Goal: Task Accomplishment & Management: Manage account settings

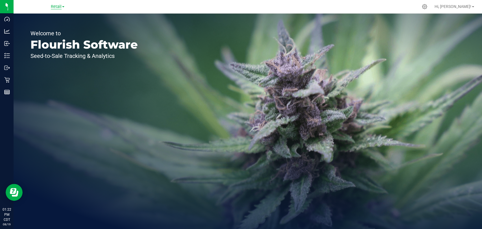
click at [61, 5] on span "Retail" at bounding box center [56, 6] width 11 height 5
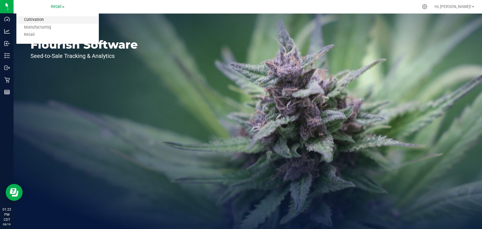
click at [56, 21] on link "Cultivation" at bounding box center [57, 20] width 82 height 8
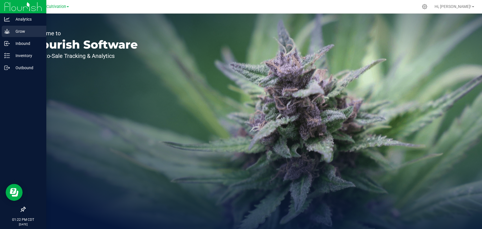
click at [18, 33] on p "Grow" at bounding box center [27, 31] width 34 height 7
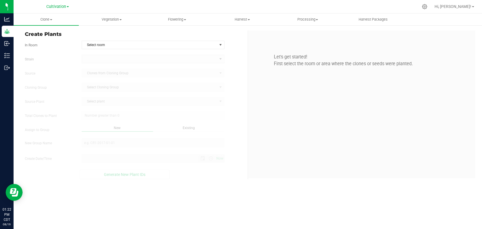
type input "[DATE] 1:22 PM"
click at [44, 20] on span "Clone" at bounding box center [46, 19] width 65 height 5
click at [49, 41] on span "Cloning groups" at bounding box center [35, 40] width 43 height 5
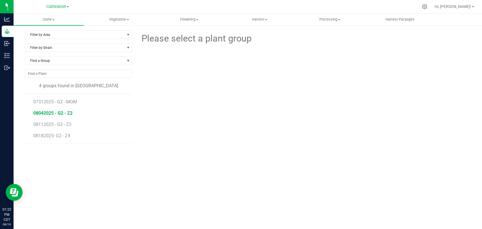
click at [56, 112] on span "08042025 - G2 - Z2" at bounding box center [52, 112] width 39 height 5
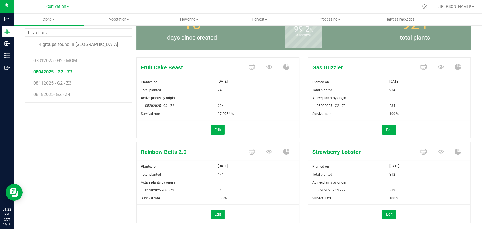
scroll to position [54, 0]
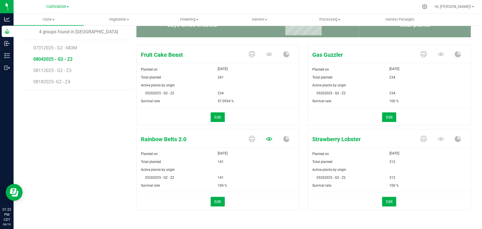
click at [268, 57] on icon at bounding box center [269, 54] width 6 height 6
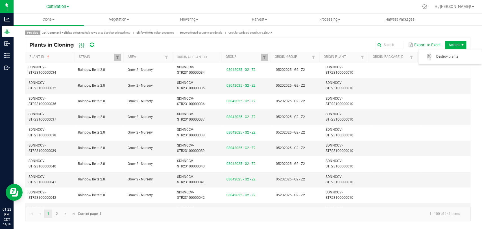
click at [454, 43] on span "Actions" at bounding box center [455, 45] width 21 height 8
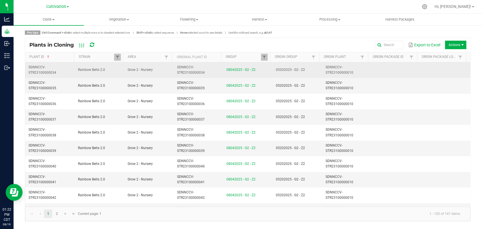
click at [355, 68] on td "SDNNCCV-STR23100000010" at bounding box center [346, 70] width 49 height 16
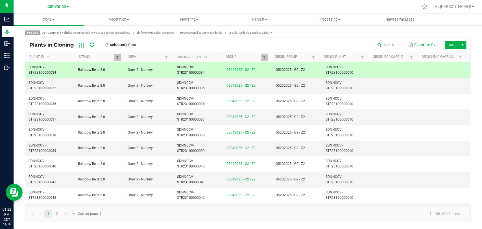
click at [355, 68] on td "SDNNCCV-STR23100000010" at bounding box center [346, 70] width 49 height 16
click at [134, 43] on link "Clear" at bounding box center [132, 45] width 8 height 5
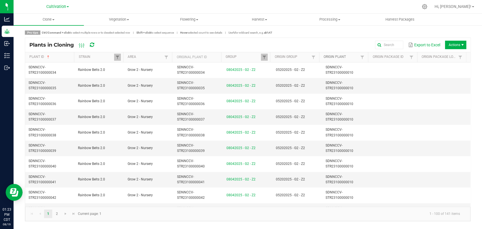
click at [354, 56] on link "Origin Plant" at bounding box center [341, 57] width 35 height 5
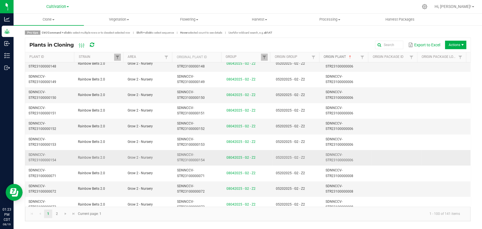
scroll to position [314, 0]
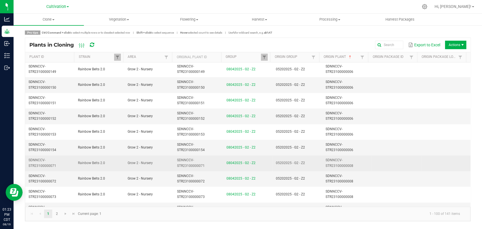
click at [371, 161] on td at bounding box center [395, 163] width 49 height 16
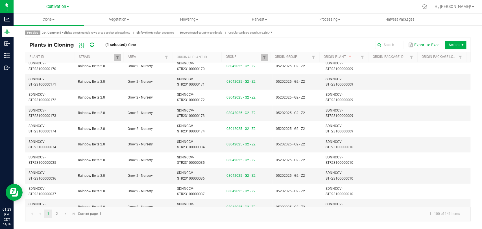
scroll to position [1066, 0]
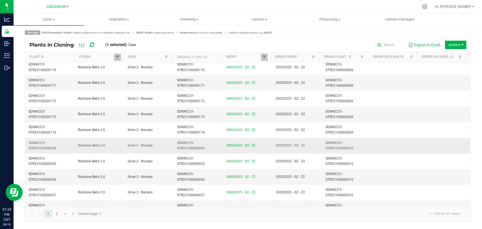
click at [359, 142] on td "SDNNCCV-STR23100000010" at bounding box center [346, 146] width 49 height 16
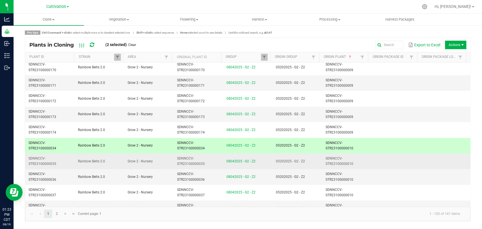
click at [360, 156] on td "SDNNCCV-STR23100000010" at bounding box center [346, 162] width 49 height 16
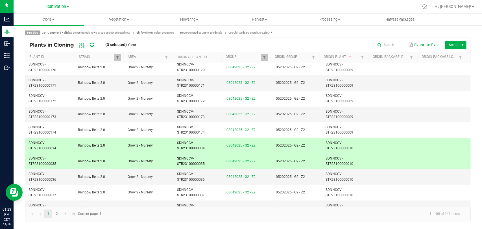
click at [455, 43] on span "Actions" at bounding box center [455, 45] width 21 height 8
click at [451, 56] on span "Destroy plants" at bounding box center [457, 56] width 42 height 5
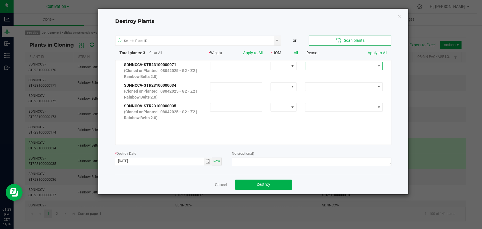
click at [330, 63] on span at bounding box center [340, 66] width 70 height 8
click at [339, 104] on li "No Roots" at bounding box center [340, 105] width 76 height 10
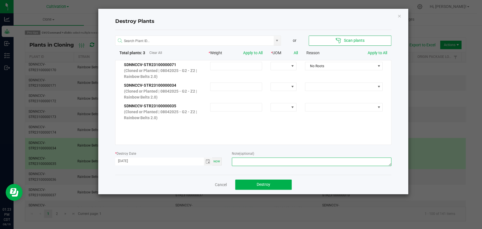
click at [269, 161] on textarea at bounding box center [311, 162] width 159 height 8
type textarea "Not rooted - Keith C."
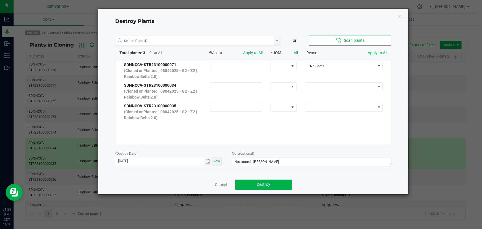
click at [376, 51] on link "Apply to All" at bounding box center [377, 53] width 19 height 5
click at [278, 183] on button "Destroy" at bounding box center [263, 185] width 56 height 10
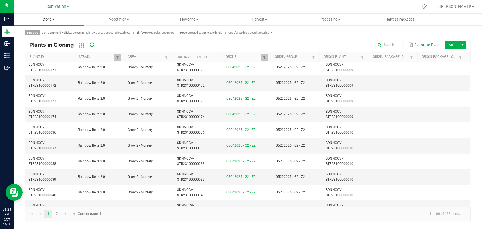
click at [54, 22] on span "Clone" at bounding box center [49, 19] width 70 height 5
click at [43, 42] on span "Cloning groups" at bounding box center [35, 40] width 43 height 5
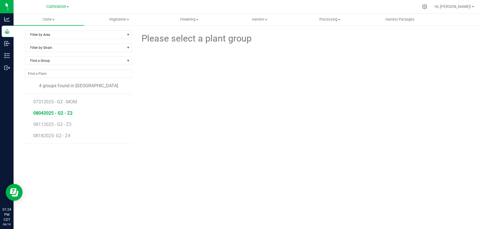
click at [52, 111] on span "08042025 - G2 - Z2" at bounding box center [52, 112] width 39 height 5
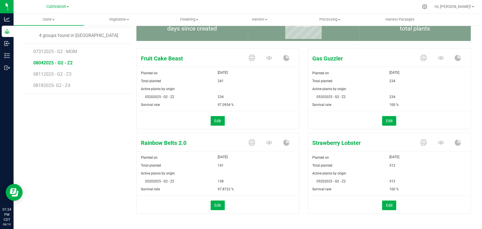
scroll to position [54, 0]
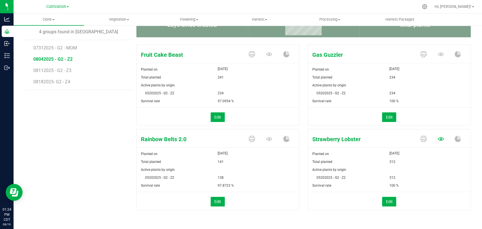
click at [438, 56] on icon at bounding box center [441, 55] width 6 height 4
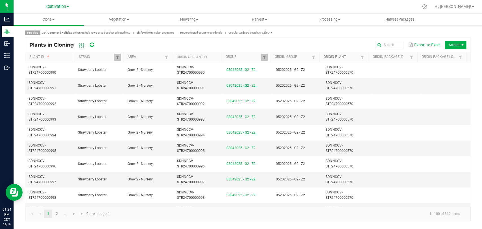
click at [356, 57] on link "Origin Plant" at bounding box center [341, 57] width 35 height 5
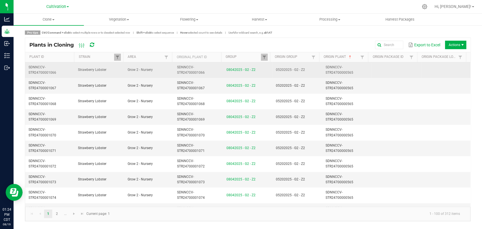
click at [352, 71] on td "SDNNCCV-STR24700000565" at bounding box center [346, 70] width 49 height 16
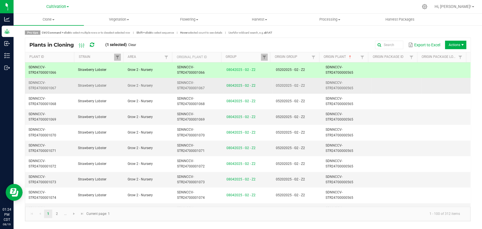
click at [353, 79] on td "SDNNCCV-STR24700000565" at bounding box center [346, 86] width 49 height 16
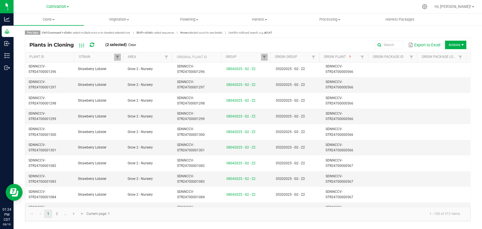
scroll to position [690, 0]
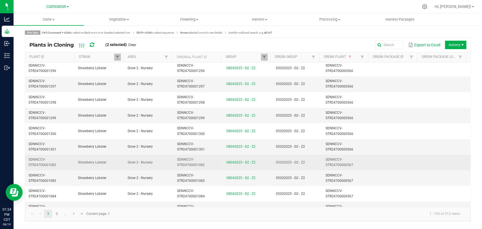
click at [371, 157] on td at bounding box center [395, 162] width 49 height 16
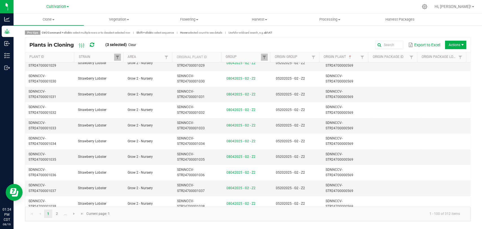
scroll to position [1416, 0]
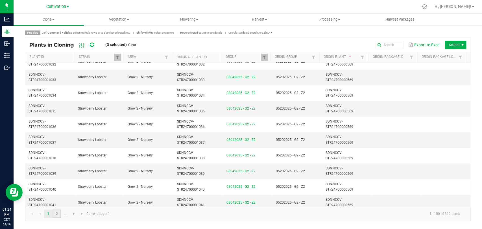
click at [57, 217] on link "2" at bounding box center [57, 213] width 8 height 8
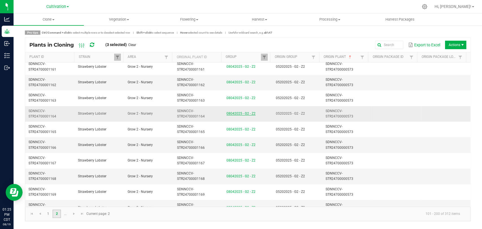
scroll to position [1160, 0]
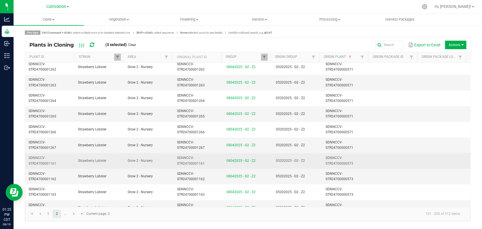
click at [272, 157] on td "05202025 - G2 - Z2" at bounding box center [296, 161] width 49 height 16
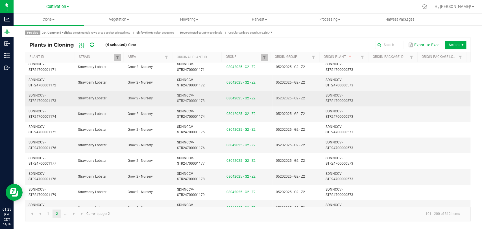
scroll to position [1416, 0]
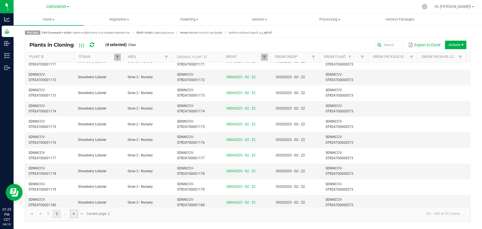
click at [73, 215] on span "Go to the next page" at bounding box center [74, 213] width 5 height 5
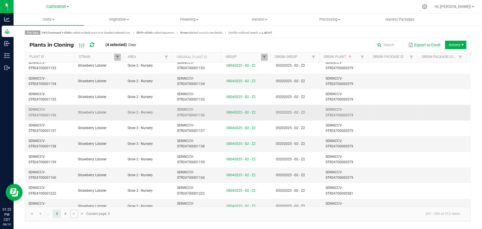
scroll to position [1322, 0]
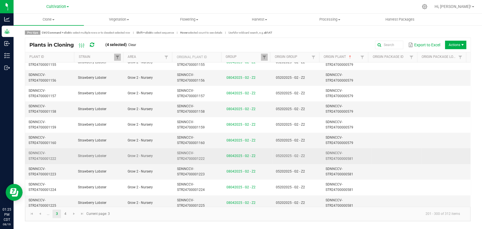
click at [309, 150] on td "05202025 - G2 - Z2" at bounding box center [296, 156] width 49 height 16
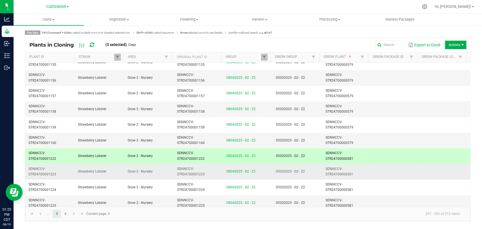
click at [311, 165] on td "05202025 - G2 - Z2" at bounding box center [296, 172] width 49 height 16
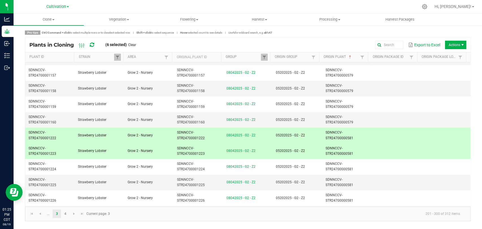
scroll to position [1353, 0]
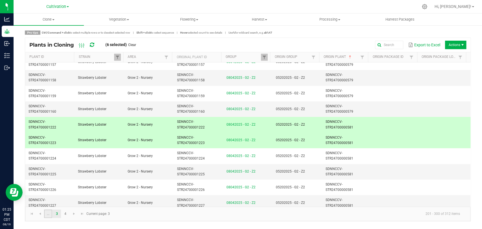
click at [47, 215] on link "..." at bounding box center [48, 213] width 8 height 8
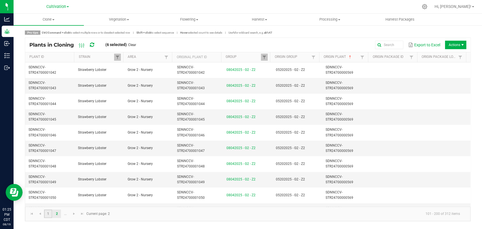
click at [45, 213] on link "1" at bounding box center [48, 213] width 8 height 8
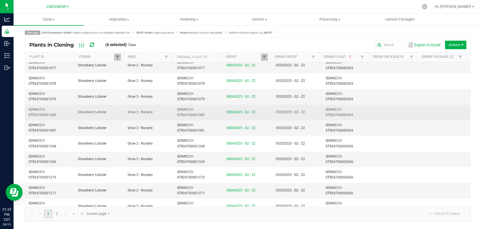
scroll to position [188, 0]
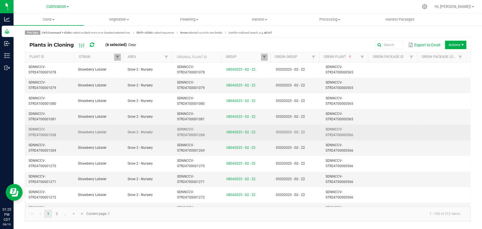
click at [322, 132] on td "SDNNCCV-STR24700000566" at bounding box center [346, 132] width 49 height 16
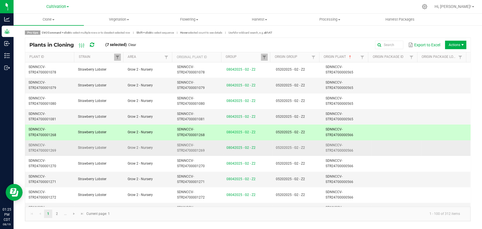
click at [325, 145] on span "SDNNCCV-STR24700000566" at bounding box center [339, 147] width 28 height 9
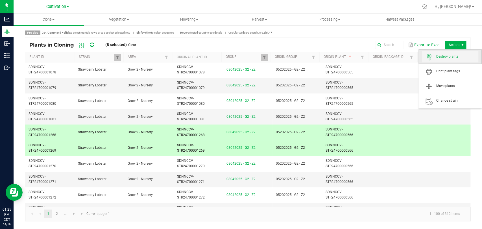
click at [457, 57] on span "Destroy plants" at bounding box center [457, 56] width 42 height 5
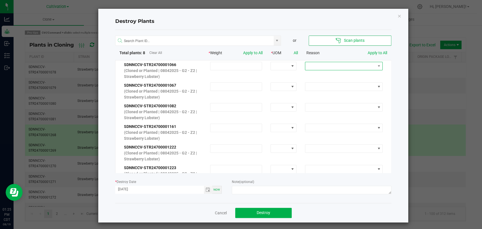
click at [355, 65] on span at bounding box center [340, 66] width 70 height 8
click at [343, 105] on li "No Roots" at bounding box center [338, 105] width 76 height 10
click at [375, 53] on link "Apply to All" at bounding box center [377, 53] width 19 height 5
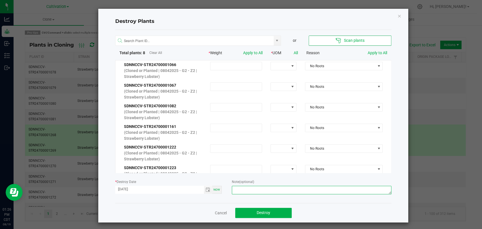
click at [245, 186] on textarea at bounding box center [311, 190] width 159 height 8
type textarea "Not rooted - Keith C."
click at [259, 213] on span "Destroy" at bounding box center [264, 212] width 14 height 5
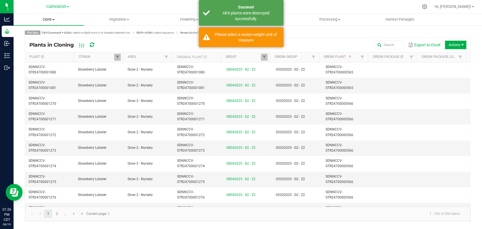
click at [56, 24] on uib-tab-heading "Clone Create plants Cloning groups Cloning plants Apply to plants" at bounding box center [49, 20] width 70 height 12
click at [50, 42] on span "Cloning groups" at bounding box center [35, 40] width 43 height 5
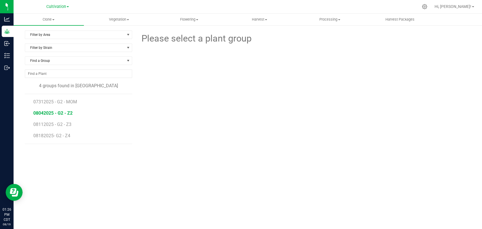
click at [59, 113] on span "08042025 - G2 - Z2" at bounding box center [52, 112] width 39 height 5
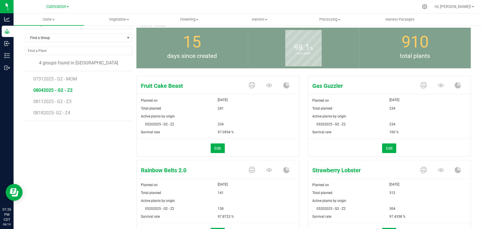
scroll to position [54, 0]
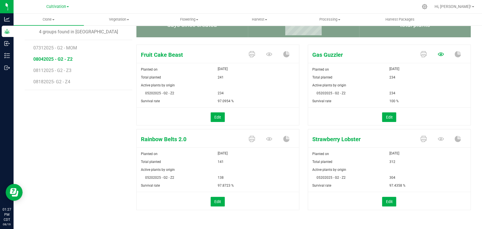
click at [438, 54] on icon at bounding box center [441, 54] width 6 height 6
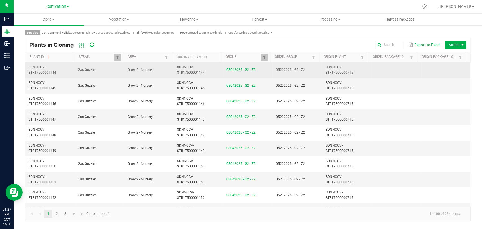
click at [388, 69] on td at bounding box center [395, 70] width 49 height 16
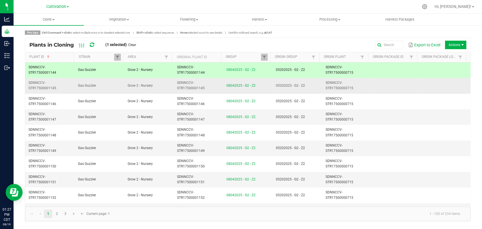
click at [390, 82] on td at bounding box center [395, 86] width 49 height 16
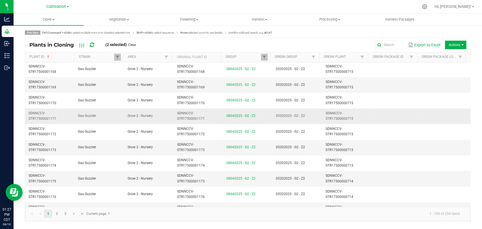
scroll to position [439, 0]
click at [388, 111] on td at bounding box center [395, 116] width 49 height 16
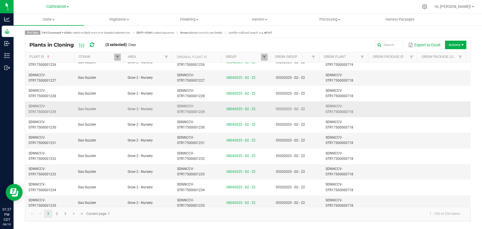
scroll to position [1196, 0]
click at [386, 171] on td at bounding box center [395, 172] width 49 height 16
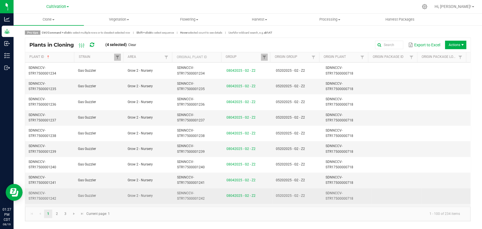
scroll to position [1416, 0]
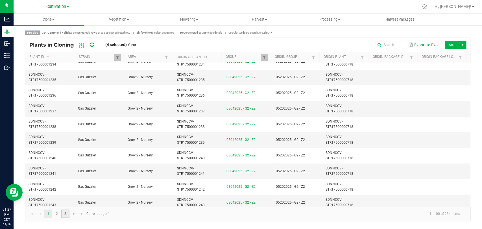
click at [67, 214] on link "3" at bounding box center [65, 213] width 8 height 8
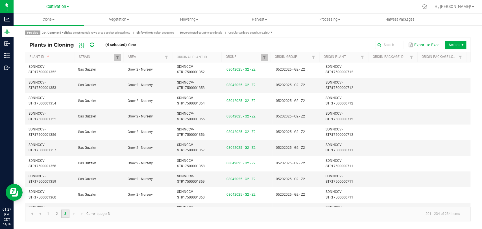
scroll to position [125, 0]
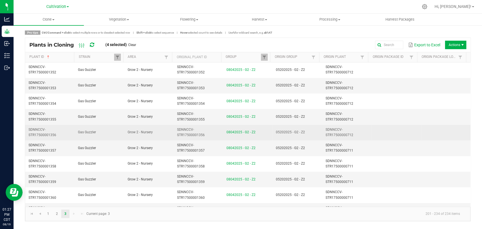
click at [283, 132] on span "05202025 - G2 - Z2" at bounding box center [290, 132] width 29 height 4
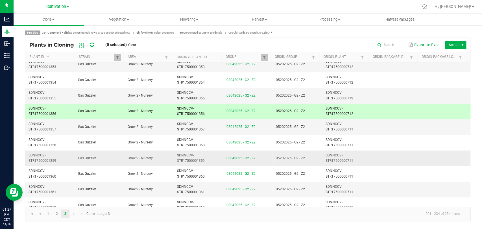
scroll to position [157, 0]
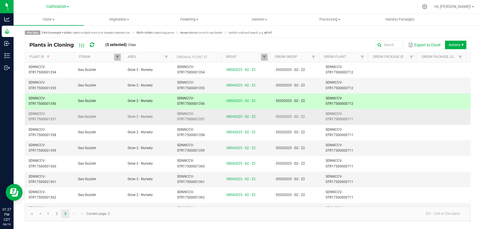
click at [168, 117] on td "Grow 2 - Nursery" at bounding box center [148, 117] width 49 height 16
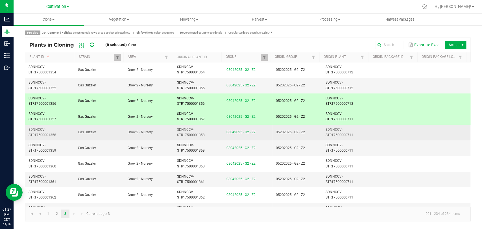
click at [167, 134] on td "Grow 2 - Nursery" at bounding box center [148, 133] width 49 height 16
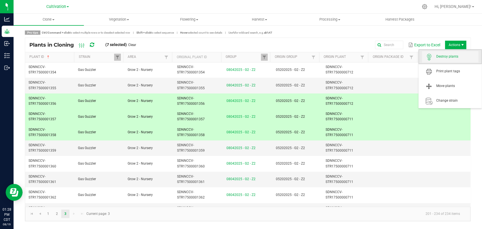
click at [452, 55] on span "Destroy plants" at bounding box center [457, 56] width 42 height 5
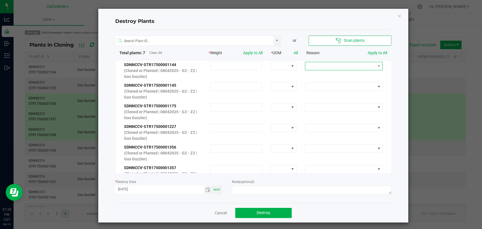
click at [319, 62] on span at bounding box center [340, 66] width 70 height 8
click at [325, 104] on li "No Roots" at bounding box center [338, 105] width 76 height 10
click at [370, 50] on span "Apply to All" at bounding box center [377, 53] width 19 height 6
click at [368, 54] on link "Apply to All" at bounding box center [377, 53] width 19 height 5
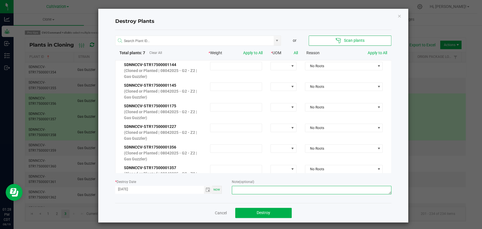
click at [249, 189] on textarea at bounding box center [311, 190] width 159 height 8
type textarea "Not rooted - Keith C."
click at [261, 213] on span "Destroy" at bounding box center [264, 212] width 14 height 5
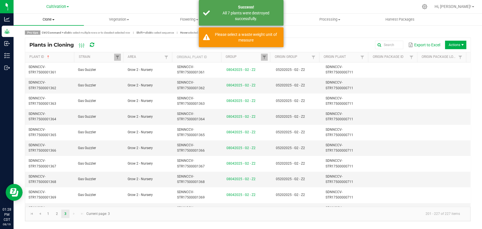
click at [52, 20] on span "Clone" at bounding box center [49, 19] width 70 height 5
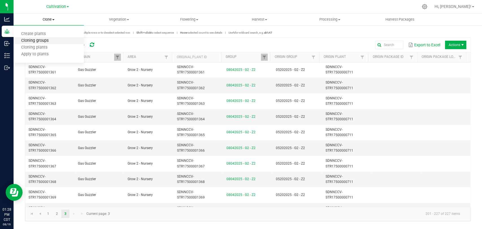
click at [45, 41] on span "Cloning groups" at bounding box center [35, 40] width 43 height 5
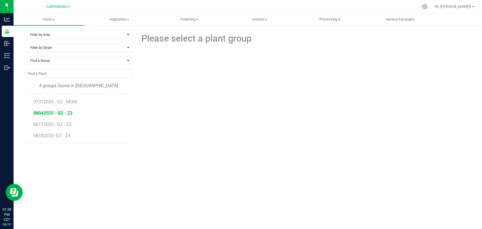
click at [51, 113] on span "08042025 - G2 - Z2" at bounding box center [52, 112] width 39 height 5
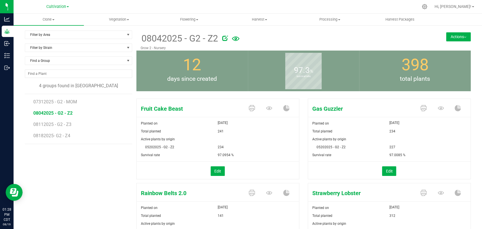
scroll to position [31, 0]
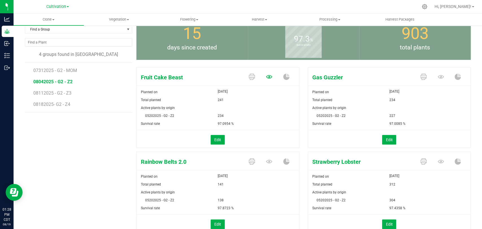
click at [266, 75] on icon at bounding box center [269, 77] width 6 height 6
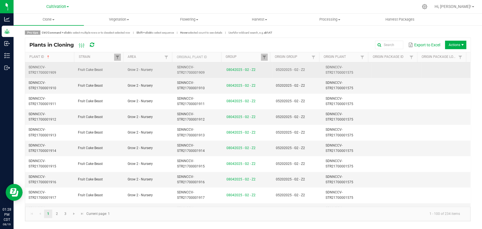
click at [353, 66] on td "SDNNCCV-STR21700001575" at bounding box center [346, 70] width 49 height 16
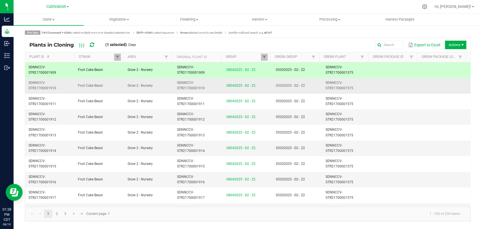
click at [357, 89] on td "SDNNCCV-STR21700001575" at bounding box center [346, 86] width 49 height 16
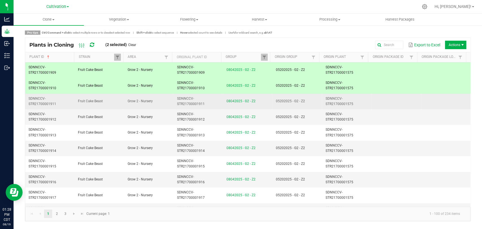
click at [358, 100] on td "SDNNCCV-STR21700001575" at bounding box center [346, 102] width 49 height 16
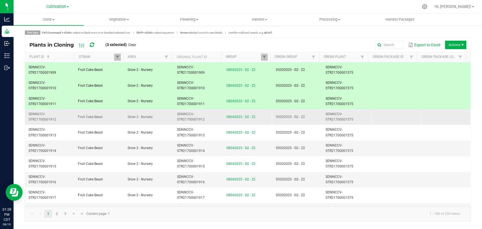
click at [359, 111] on td "SDNNCCV-STR21700001575" at bounding box center [346, 117] width 49 height 16
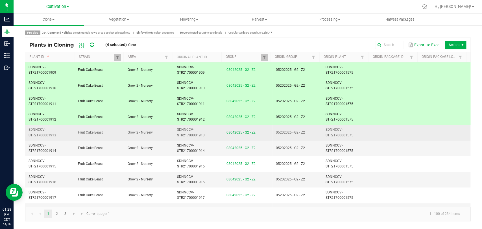
click at [364, 133] on td "SDNNCCV-STR21700001575" at bounding box center [346, 133] width 49 height 16
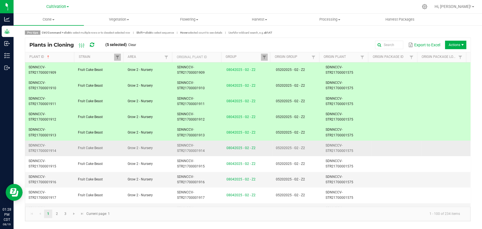
click at [364, 145] on td "SDNNCCV-STR21700001575" at bounding box center [346, 149] width 49 height 16
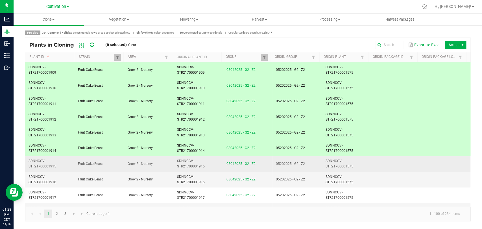
click at [363, 158] on td "SDNNCCV-STR21700001575" at bounding box center [346, 164] width 49 height 16
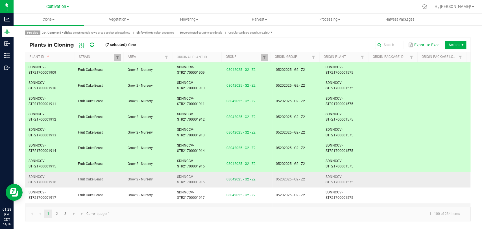
click at [365, 177] on td "SDNNCCV-STR21700001575" at bounding box center [346, 180] width 49 height 16
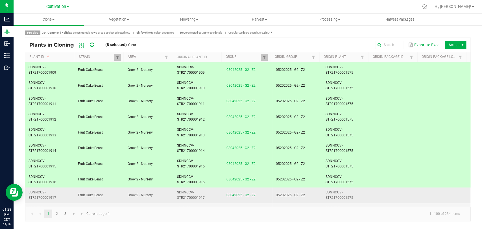
click at [365, 192] on td "SDNNCCV-STR21700001575" at bounding box center [346, 195] width 49 height 16
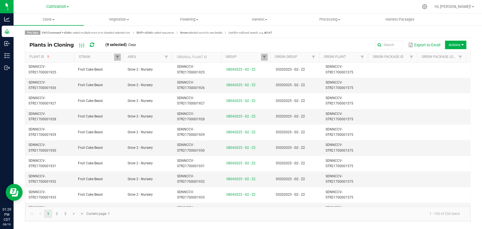
scroll to position [376, 0]
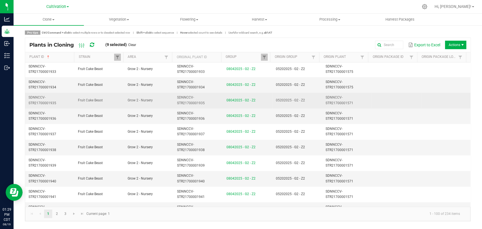
click at [364, 99] on td "SDNNCCV-STR21700001571" at bounding box center [346, 101] width 49 height 16
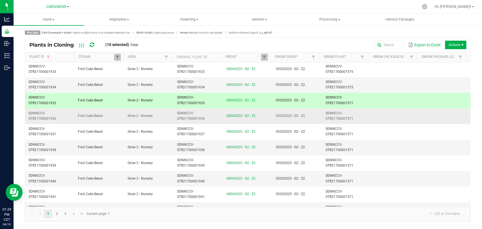
click at [366, 111] on td "SDNNCCV-STR21700001571" at bounding box center [346, 116] width 49 height 16
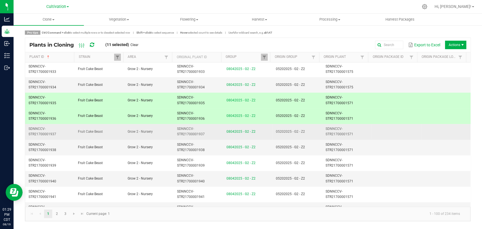
click at [367, 129] on td "SDNNCCV-STR21700001571" at bounding box center [346, 132] width 49 height 16
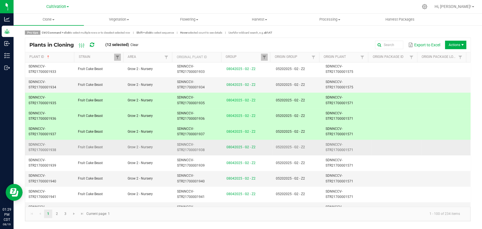
click at [371, 143] on td at bounding box center [395, 148] width 49 height 16
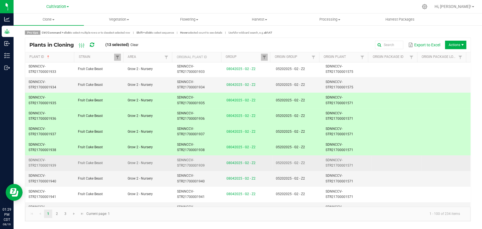
click at [371, 165] on td at bounding box center [395, 163] width 49 height 16
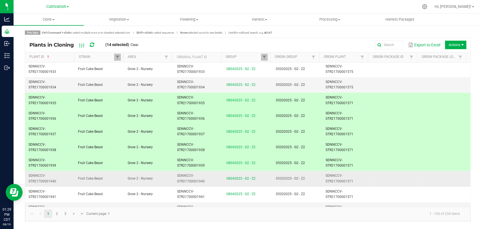
click at [364, 174] on td "SDNNCCV-STR21700001571" at bounding box center [346, 179] width 49 height 16
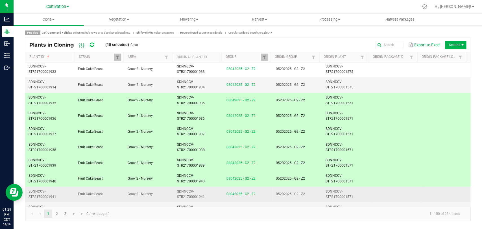
click at [352, 191] on td "SDNNCCV-STR21700001571" at bounding box center [346, 195] width 49 height 16
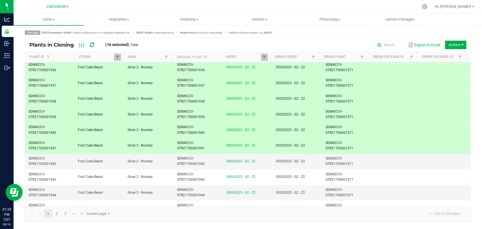
scroll to position [427, 0]
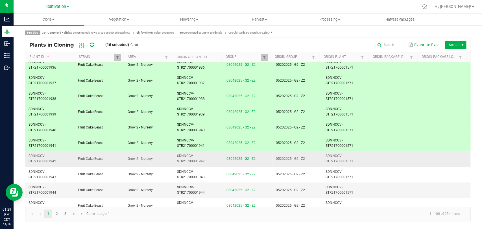
click at [349, 160] on td "SDNNCCV-STR21700001571" at bounding box center [346, 159] width 49 height 16
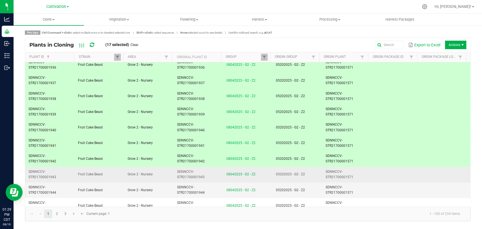
click at [349, 173] on td "SDNNCCV-STR21700001571" at bounding box center [346, 175] width 49 height 16
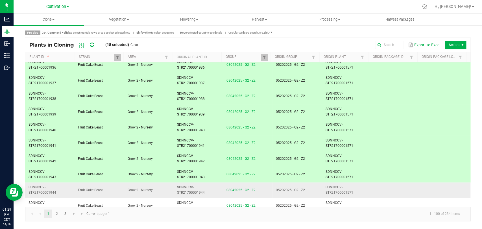
click at [348, 190] on span "SDNNCCV-STR21700001571" at bounding box center [339, 189] width 28 height 9
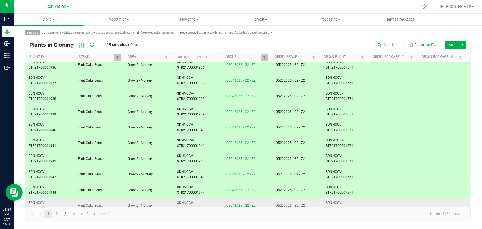
click at [346, 199] on td "SDNNCCV-STR21700001571" at bounding box center [346, 206] width 49 height 16
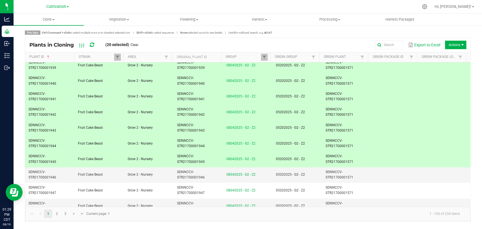
scroll to position [477, 0]
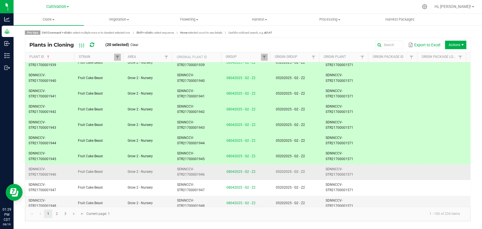
click at [351, 171] on td "SDNNCCV-STR21700001571" at bounding box center [346, 172] width 49 height 16
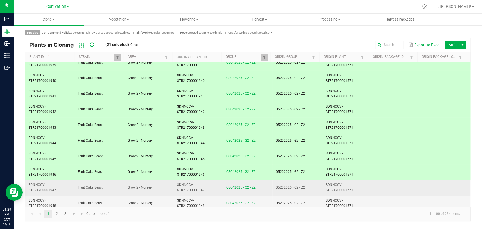
click at [351, 182] on td "SDNNCCV-STR21700001571" at bounding box center [346, 188] width 49 height 16
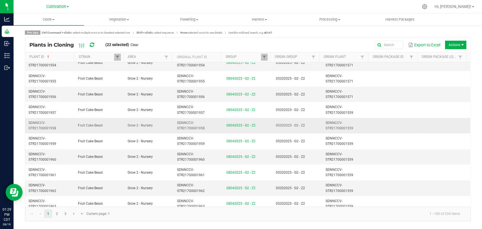
scroll to position [696, 0]
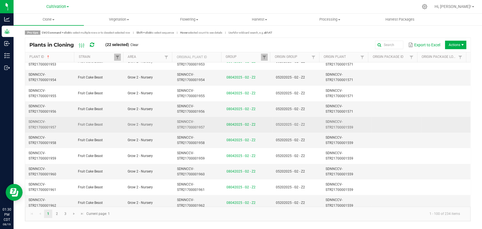
click at [388, 122] on td at bounding box center [395, 125] width 49 height 16
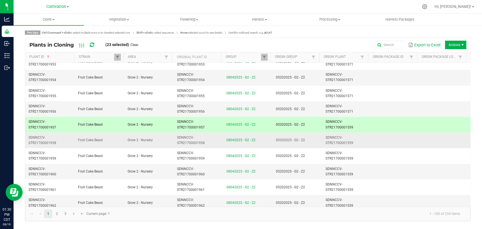
click at [387, 140] on td at bounding box center [395, 140] width 49 height 16
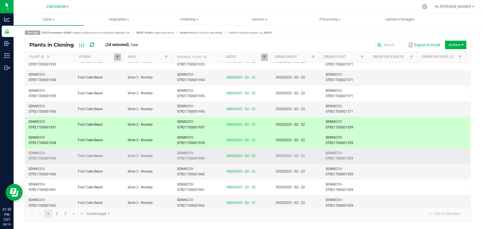
click at [383, 149] on td at bounding box center [395, 156] width 49 height 16
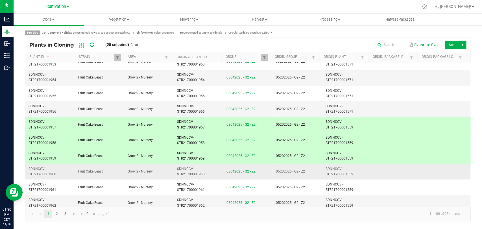
click at [377, 164] on td at bounding box center [395, 172] width 49 height 16
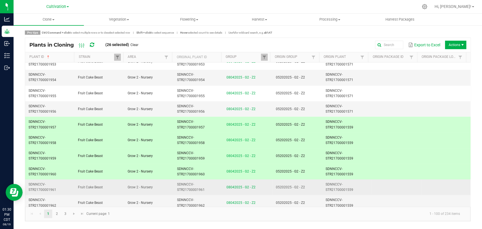
click at [371, 183] on td at bounding box center [395, 187] width 49 height 16
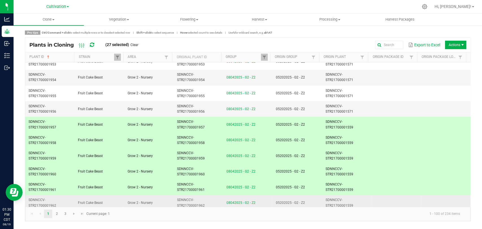
click at [364, 197] on td "SDNNCCV-STR21700001559" at bounding box center [346, 203] width 49 height 16
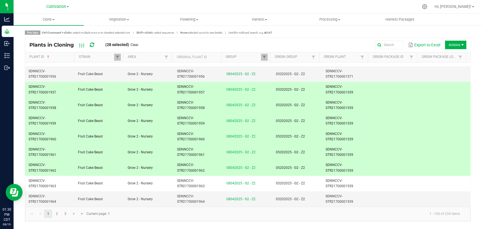
scroll to position [731, 0]
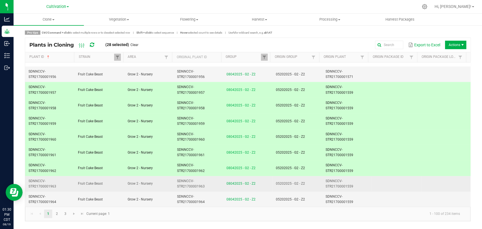
click at [359, 185] on td "SDNNCCV-STR21700001559" at bounding box center [346, 184] width 49 height 16
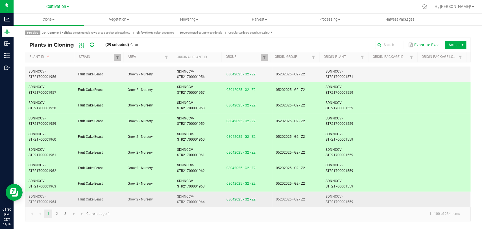
click at [358, 193] on td "SDNNCCV-STR21700001559" at bounding box center [346, 199] width 49 height 16
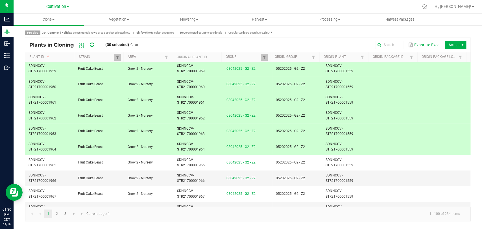
scroll to position [790, 0]
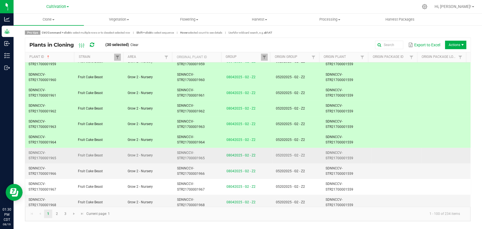
click at [359, 154] on td "SDNNCCV-STR21700001559" at bounding box center [346, 156] width 49 height 16
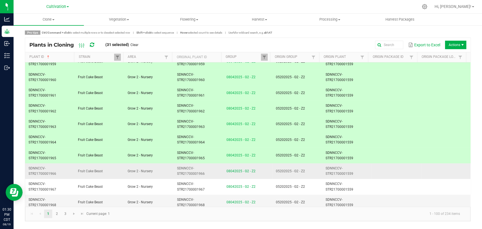
click at [357, 167] on td "SDNNCCV-STR21700001559" at bounding box center [346, 171] width 49 height 16
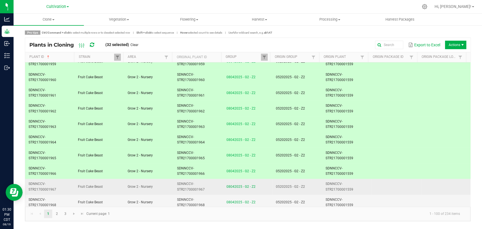
click at [354, 183] on td "SDNNCCV-STR21700001559" at bounding box center [346, 187] width 49 height 16
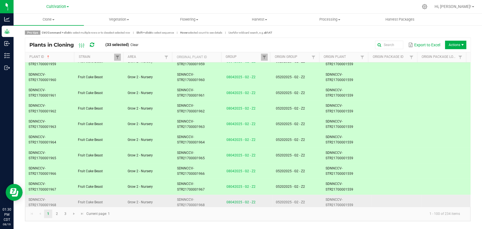
click at [351, 201] on td "SDNNCCV-STR21700001559" at bounding box center [346, 203] width 49 height 16
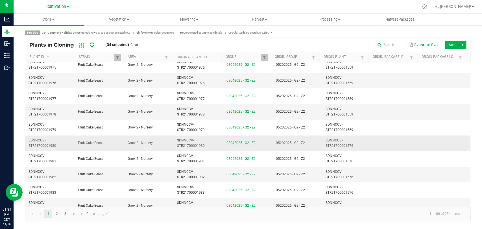
scroll to position [1039, 0]
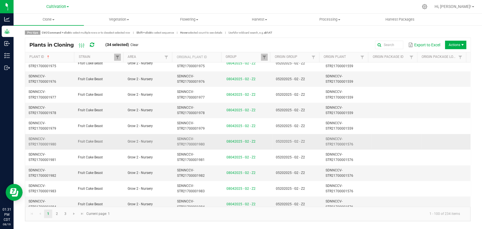
click at [333, 139] on span "SDNNCCV-STR21700001576" at bounding box center [339, 141] width 28 height 9
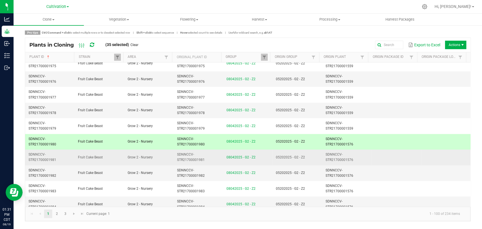
click at [332, 152] on span "SDNNCCV-STR21700001576" at bounding box center [339, 156] width 28 height 9
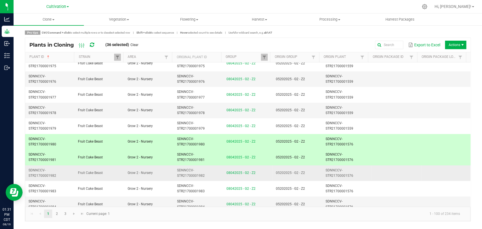
click at [327, 168] on span "SDNNCCV-STR21700001576" at bounding box center [339, 172] width 28 height 9
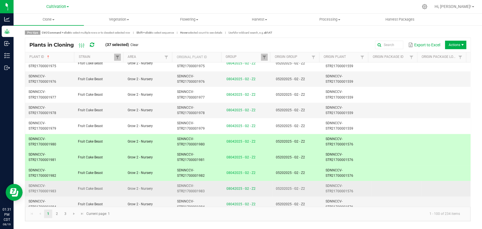
click at [324, 181] on td "SDNNCCV-STR21700001576" at bounding box center [346, 189] width 49 height 16
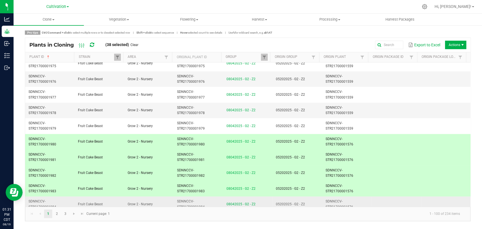
click at [325, 199] on span "SDNNCCV-STR21700001576" at bounding box center [339, 203] width 28 height 9
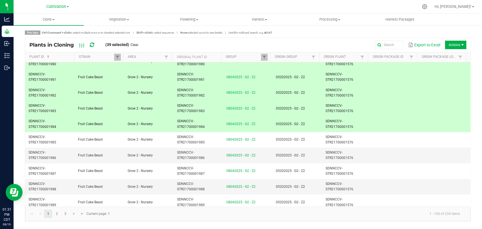
scroll to position [1122, 0]
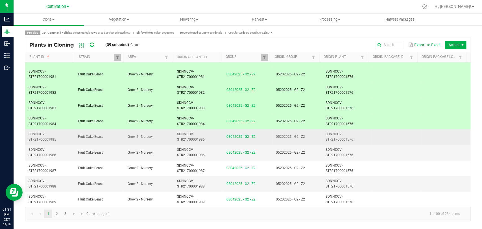
click at [325, 134] on span "SDNNCCV-STR21700001576" at bounding box center [339, 136] width 28 height 9
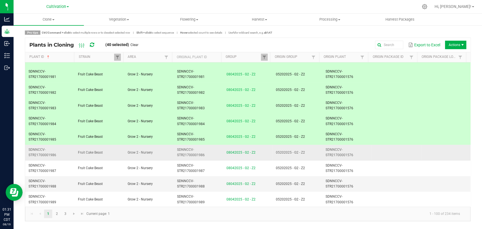
click at [322, 149] on td "SDNNCCV-STR21700001576" at bounding box center [346, 153] width 49 height 16
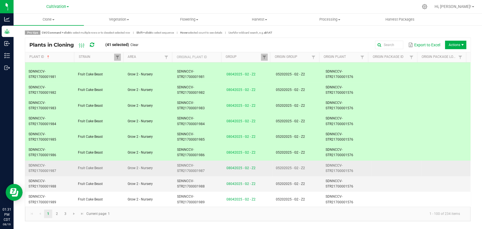
click at [318, 162] on td "05202025 - G2 - Z2" at bounding box center [296, 169] width 49 height 16
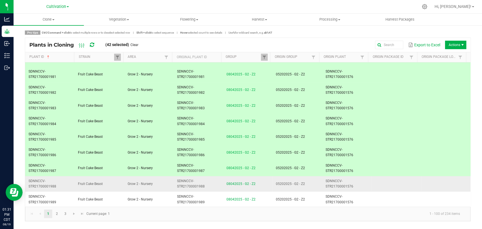
click at [316, 176] on td "05202025 - G2 - Z2" at bounding box center [296, 184] width 49 height 16
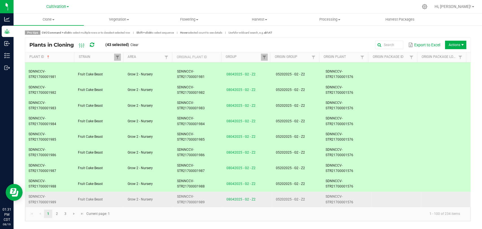
click at [313, 194] on td "05202025 - G2 - Z2" at bounding box center [296, 200] width 49 height 16
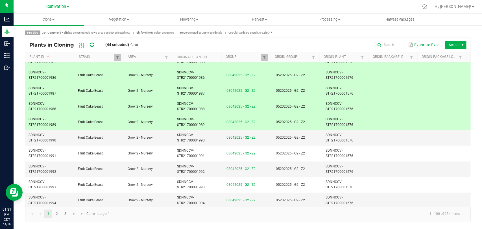
scroll to position [1199, 0]
click at [322, 135] on td "SDNNCCV-STR21700001576" at bounding box center [346, 138] width 49 height 16
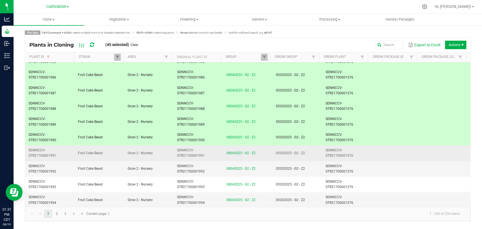
click at [316, 148] on td "05202025 - G2 - Z2" at bounding box center [296, 153] width 49 height 16
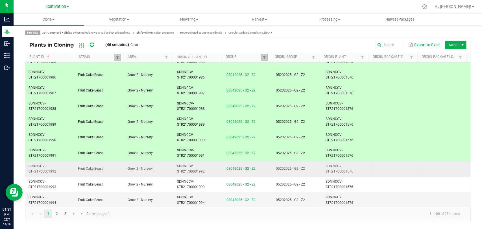
click at [313, 161] on td "05202025 - G2 - Z2" at bounding box center [296, 169] width 49 height 16
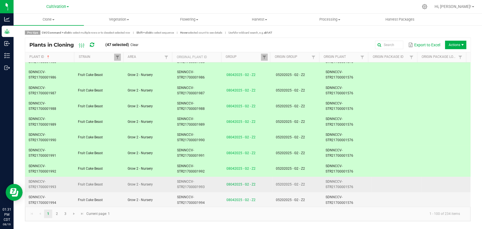
click at [309, 177] on td "05202025 - G2 - Z2" at bounding box center [296, 185] width 49 height 16
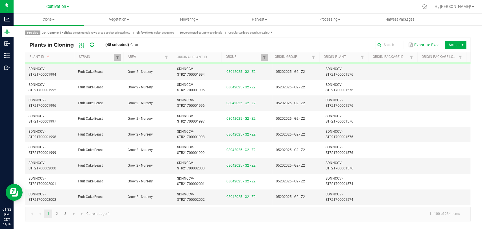
scroll to position [1328, 0]
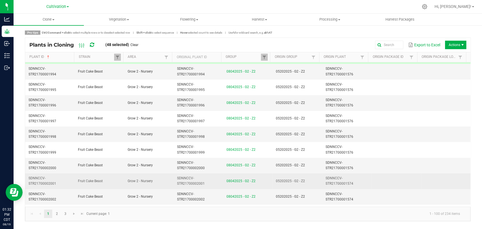
click at [325, 179] on span "SDNNCCV-STR21700001574" at bounding box center [339, 180] width 28 height 9
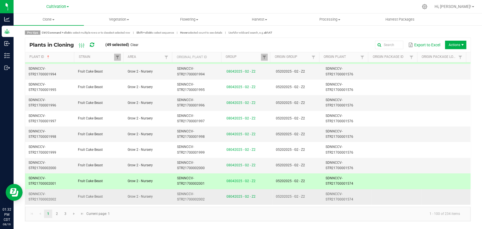
click at [325, 195] on span "SDNNCCV-STR21700001574" at bounding box center [339, 196] width 28 height 9
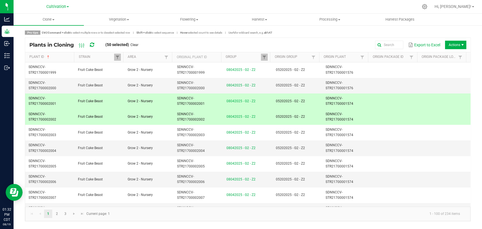
scroll to position [1416, 0]
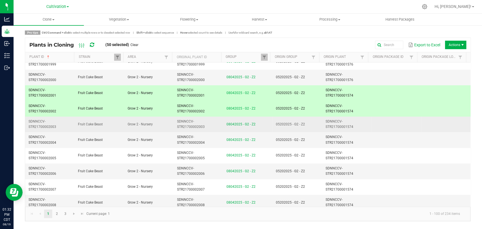
click at [325, 125] on span "SDNNCCV-STR21700001574" at bounding box center [339, 123] width 28 height 9
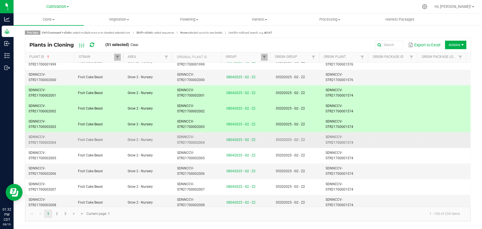
click at [316, 136] on td "05202025 - G2 - Z2" at bounding box center [296, 140] width 49 height 16
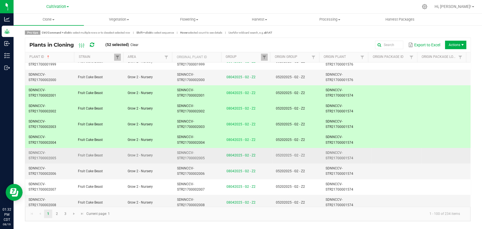
click at [307, 151] on td "05202025 - G2 - Z2" at bounding box center [296, 156] width 49 height 16
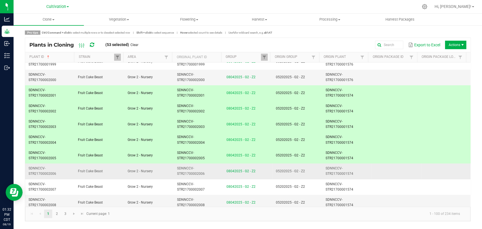
click at [303, 171] on td "05202025 - G2 - Z2" at bounding box center [296, 171] width 49 height 16
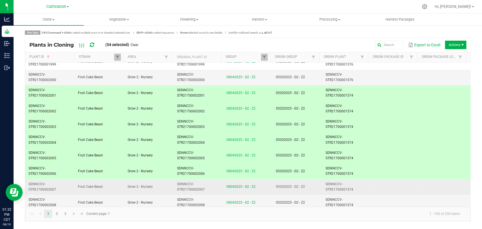
click at [300, 186] on td "05202025 - G2 - Z2" at bounding box center [296, 187] width 49 height 16
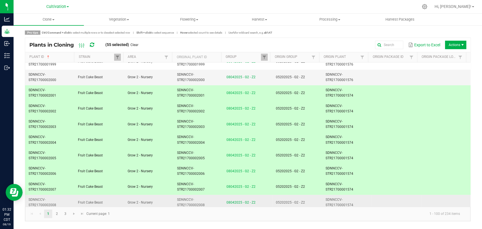
click at [304, 199] on td "05202025 - G2 - Z2" at bounding box center [296, 202] width 49 height 15
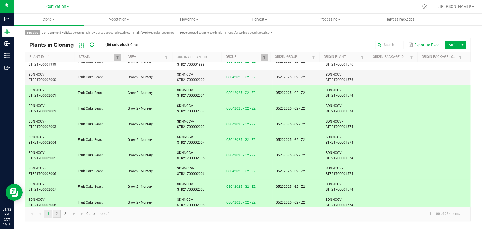
click at [57, 213] on link "2" at bounding box center [57, 213] width 8 height 8
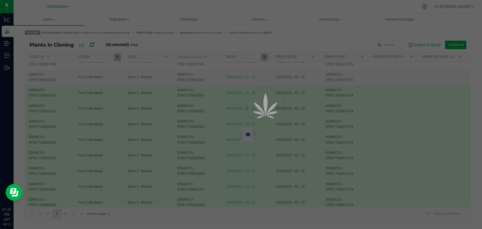
scroll to position [0, 0]
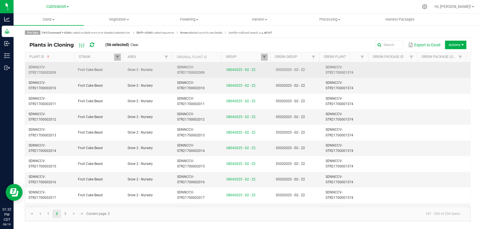
click at [210, 66] on td "SDNNCCV-STR21700002009" at bounding box center [198, 70] width 49 height 16
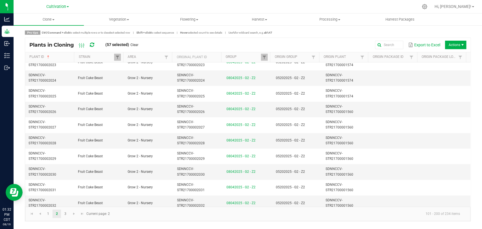
scroll to position [228, 0]
click at [215, 108] on td "SDNNCCV-STR21700002026" at bounding box center [198, 108] width 49 height 16
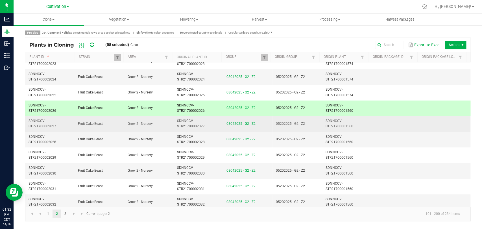
click at [215, 123] on td "SDNNCCV-STR21700002027" at bounding box center [198, 124] width 49 height 16
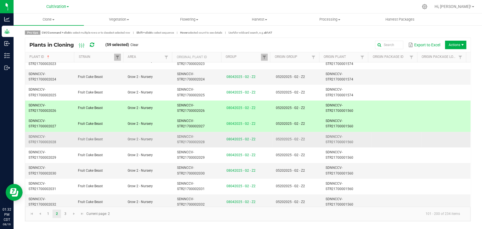
click at [215, 137] on td "SDNNCCV-STR21700002028" at bounding box center [198, 140] width 49 height 16
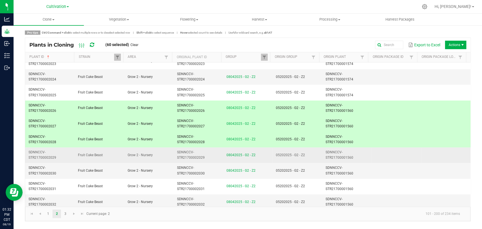
click at [213, 152] on td "SDNNCCV-STR21700002029" at bounding box center [198, 155] width 49 height 16
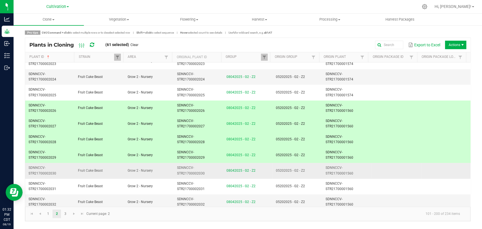
click at [212, 169] on td "SDNNCCV-STR21700002030" at bounding box center [198, 171] width 49 height 16
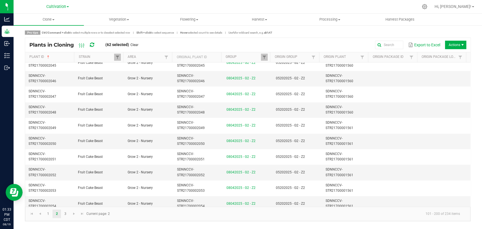
scroll to position [573, 0]
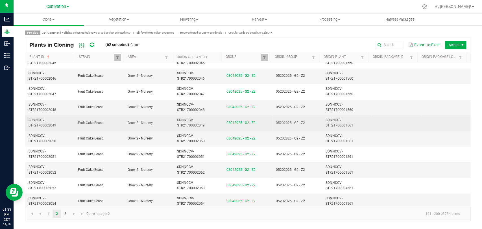
click at [220, 123] on td "SDNNCCV-STR21700002049" at bounding box center [198, 123] width 49 height 16
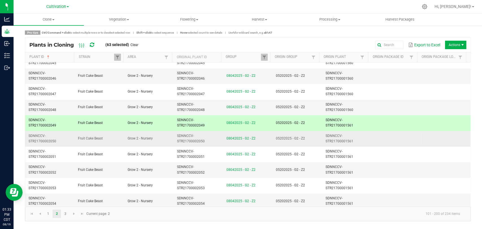
click at [219, 135] on td "SDNNCCV-STR21700002050" at bounding box center [198, 139] width 49 height 16
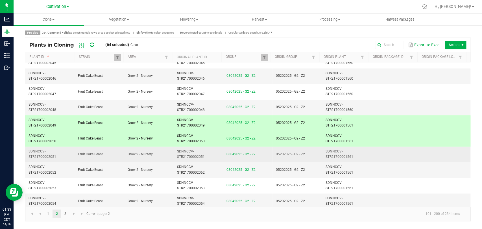
click at [213, 150] on td "SDNNCCV-STR21700002051" at bounding box center [198, 155] width 49 height 16
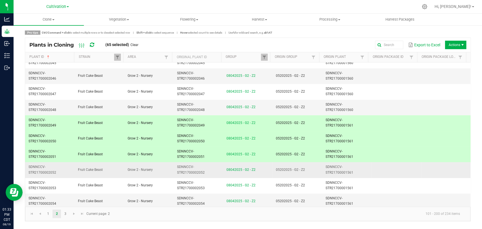
click at [212, 167] on td "SDNNCCV-STR21700002052" at bounding box center [198, 170] width 49 height 16
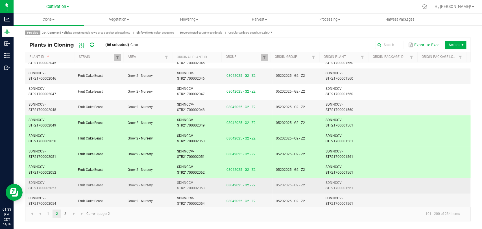
click at [209, 178] on td "SDNNCCV-STR21700002053" at bounding box center [198, 186] width 49 height 16
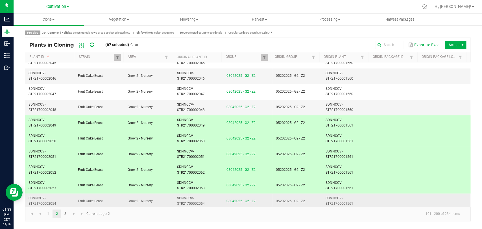
click at [209, 194] on td "SDNNCCV-STR21700002054" at bounding box center [198, 201] width 49 height 16
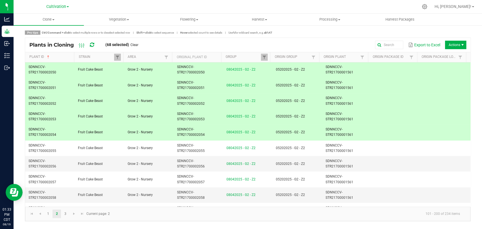
scroll to position [642, 0]
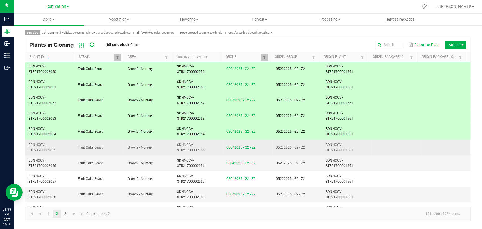
click at [213, 142] on td "SDNNCCV-STR21700002055" at bounding box center [198, 148] width 49 height 16
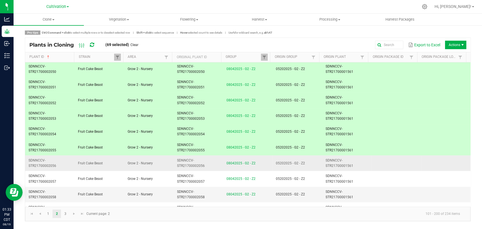
click at [210, 164] on td "SDNNCCV-STR21700002056" at bounding box center [198, 163] width 49 height 16
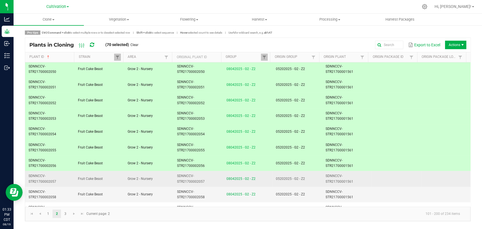
click at [210, 171] on td "SDNNCCV-STR21700002057" at bounding box center [198, 179] width 49 height 16
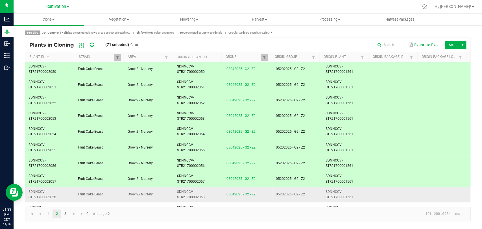
click at [212, 187] on td "SDNNCCV-STR21700002058" at bounding box center [198, 195] width 49 height 16
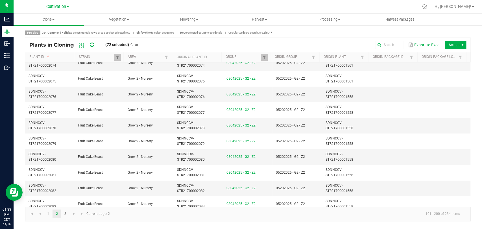
scroll to position [1026, 0]
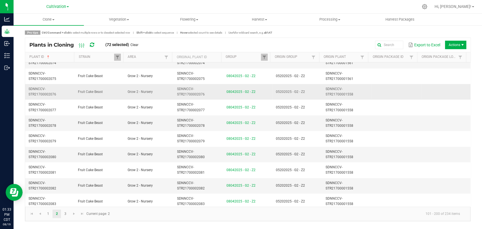
click at [212, 89] on td "SDNNCCV-STR21700002076" at bounding box center [198, 92] width 49 height 16
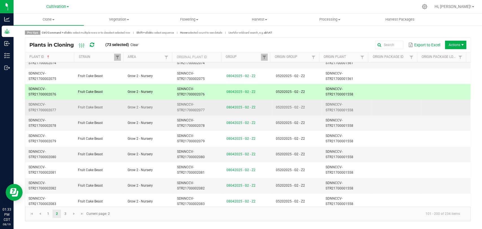
click at [210, 103] on td "SDNNCCV-STR21700002077" at bounding box center [198, 108] width 49 height 16
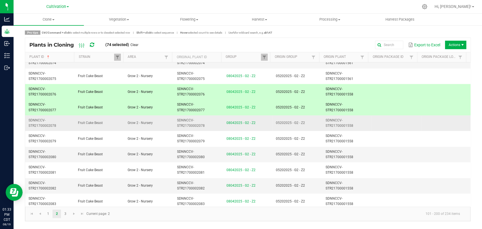
click at [212, 120] on td "SDNNCCV-STR21700002078" at bounding box center [198, 123] width 49 height 16
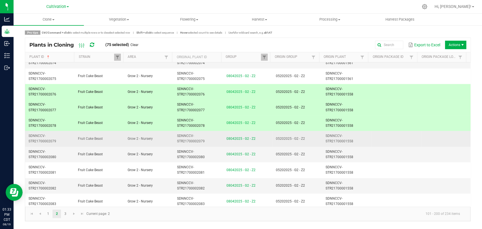
click at [211, 135] on td "SDNNCCV-STR21700002079" at bounding box center [198, 139] width 49 height 16
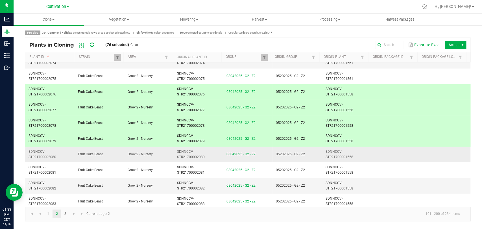
click at [209, 147] on td "SDNNCCV-STR21700002080" at bounding box center [198, 155] width 49 height 16
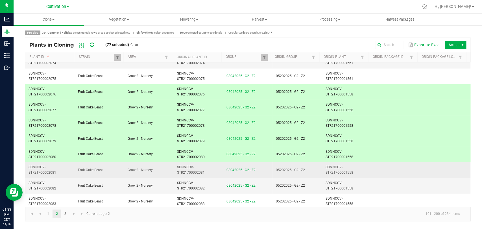
click at [212, 168] on td "SDNNCCV-STR21700002081" at bounding box center [198, 170] width 49 height 16
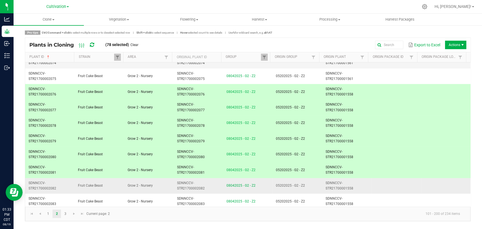
click at [210, 182] on td "SDNNCCV-STR21700002082" at bounding box center [198, 186] width 49 height 16
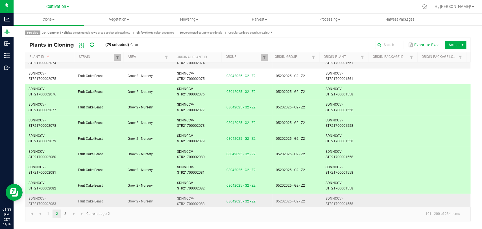
click at [208, 195] on td "SDNNCCV-STR21700002083" at bounding box center [198, 202] width 49 height 16
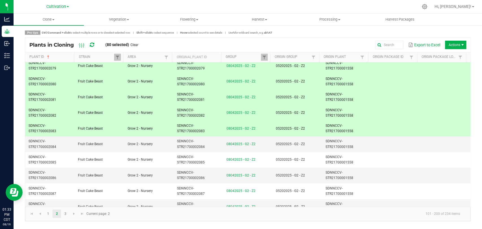
scroll to position [1100, 0]
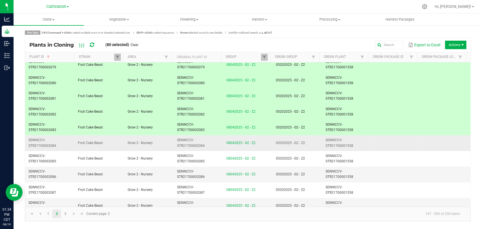
click at [209, 137] on td "SDNNCCV-STR21700002084" at bounding box center [198, 143] width 49 height 16
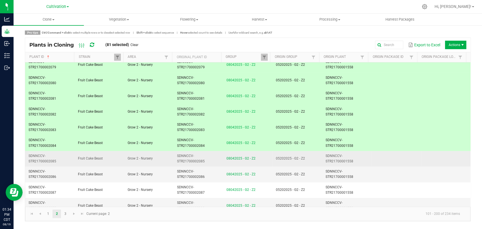
click at [211, 151] on td "SDNNCCV-STR21700002085" at bounding box center [198, 159] width 49 height 16
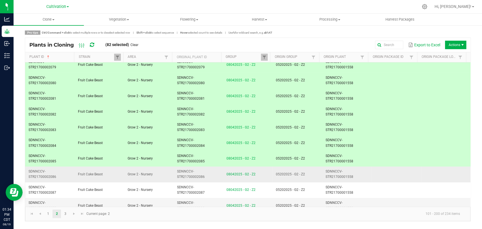
click at [210, 172] on td "SDNNCCV-STR21700002086" at bounding box center [198, 175] width 49 height 16
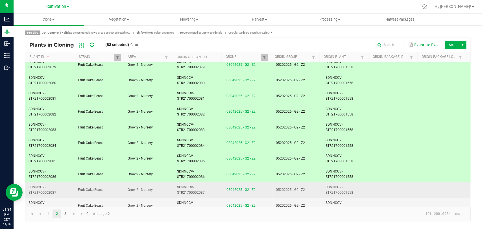
click at [210, 188] on td "SDNNCCV-STR21700002087" at bounding box center [198, 190] width 49 height 16
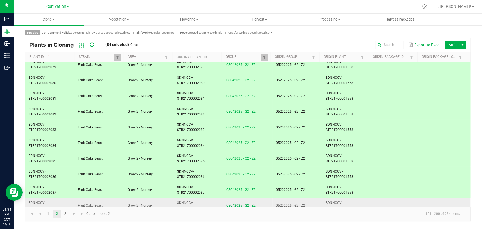
click at [209, 206] on td "SDNNCCV-STR21700002088" at bounding box center [198, 206] width 49 height 16
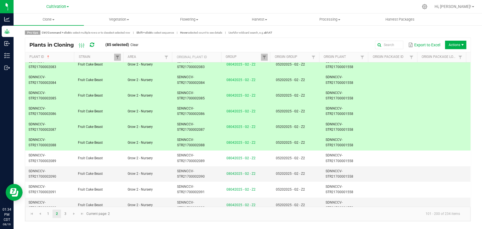
scroll to position [1165, 0]
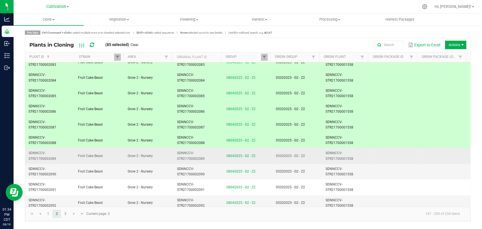
click at [213, 150] on td "SDNNCCV-STR21700002089" at bounding box center [198, 156] width 49 height 16
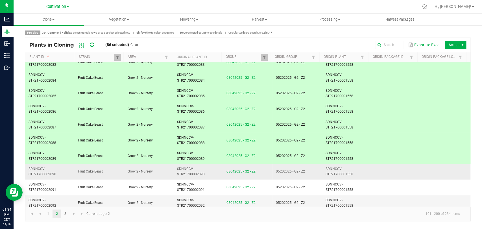
click at [211, 164] on td "SDNNCCV-STR21700002090" at bounding box center [198, 172] width 49 height 16
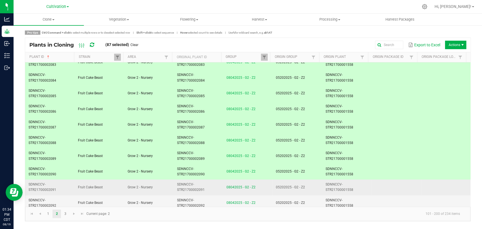
click at [210, 180] on td "SDNNCCV-STR21700002091" at bounding box center [198, 188] width 49 height 16
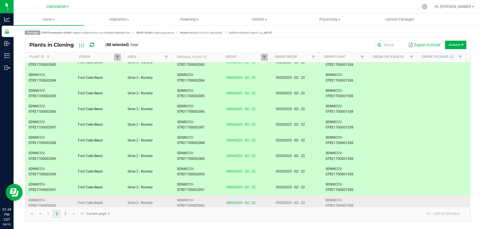
click at [209, 195] on td "SDNNCCV-STR21700002092" at bounding box center [198, 203] width 49 height 16
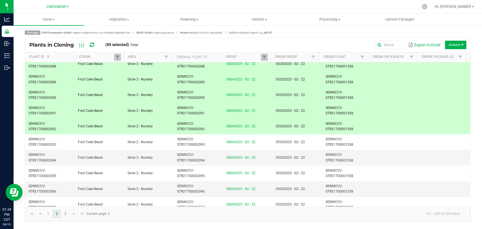
scroll to position [1244, 0]
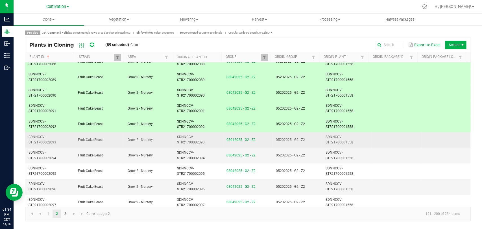
click at [210, 139] on td "SDNNCCV-STR21700002093" at bounding box center [198, 140] width 49 height 16
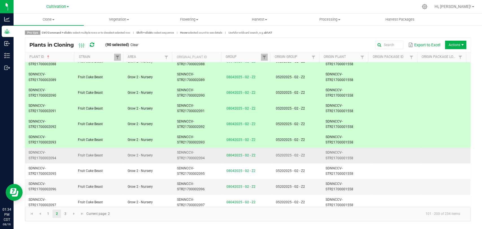
click at [209, 150] on td "SDNNCCV-STR21700002094" at bounding box center [198, 156] width 49 height 16
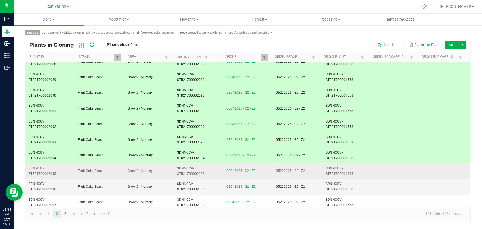
click at [209, 163] on td "SDNNCCV-STR21700002095" at bounding box center [198, 171] width 49 height 16
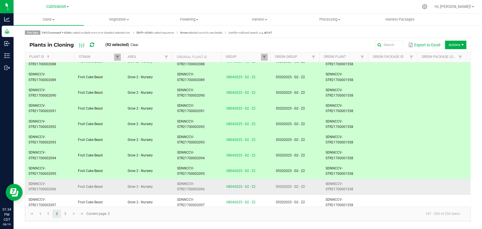
click at [210, 182] on td "SDNNCCV-STR21700002096" at bounding box center [198, 187] width 49 height 16
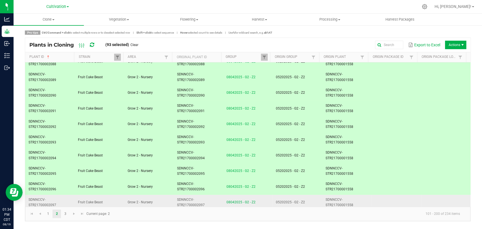
click at [210, 195] on td "SDNNCCV-STR21700002097" at bounding box center [198, 203] width 49 height 16
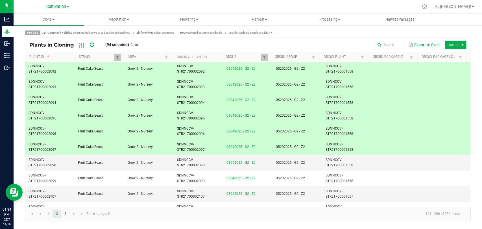
scroll to position [1302, 0]
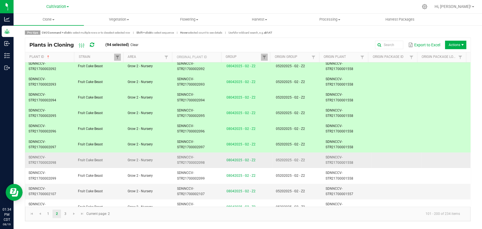
click at [209, 158] on td "SDNNCCV-STR21700002098" at bounding box center [198, 160] width 49 height 16
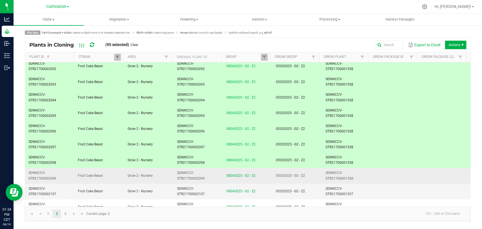
click at [209, 172] on td "SDNNCCV-STR21700002099" at bounding box center [198, 176] width 49 height 16
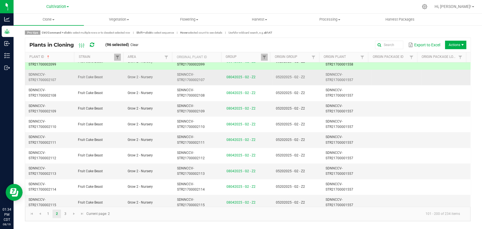
scroll to position [1384, 0]
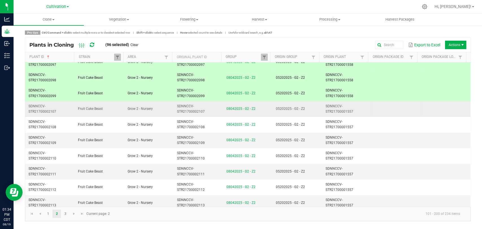
click at [210, 104] on td "SDNNCCV-STR21700002107" at bounding box center [198, 109] width 49 height 16
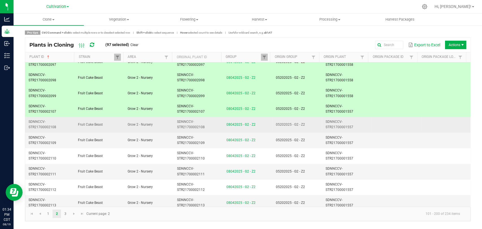
click at [209, 117] on td "SDNNCCV-STR21700002108" at bounding box center [198, 125] width 49 height 16
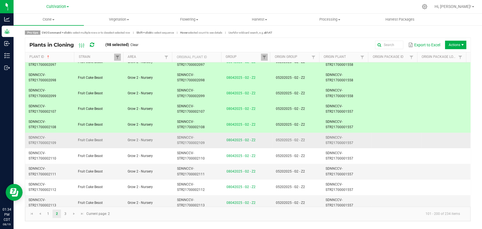
click at [208, 134] on td "SDNNCCV-STR21700002109" at bounding box center [198, 141] width 49 height 16
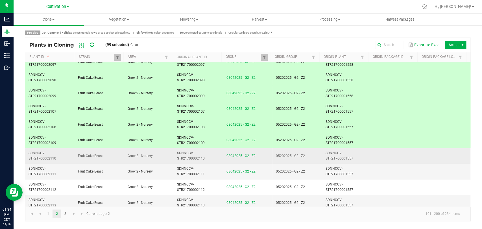
click at [209, 150] on td "SDNNCCV-STR21700002110" at bounding box center [198, 156] width 49 height 16
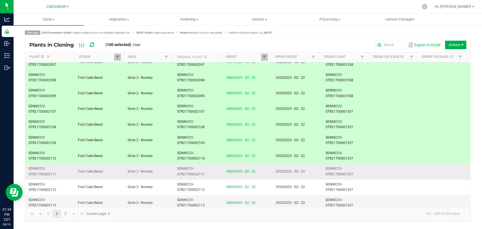
click at [209, 167] on td "SDNNCCV-STR21700002111" at bounding box center [198, 172] width 49 height 16
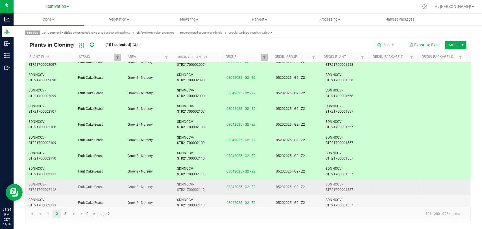
click at [209, 184] on td "SDNNCCV-STR21700002112" at bounding box center [198, 188] width 49 height 16
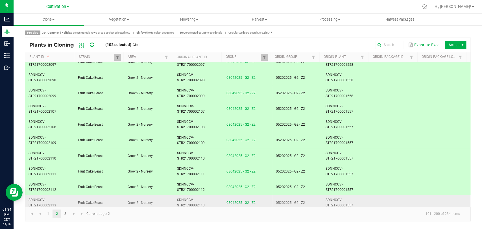
click at [211, 200] on td "SDNNCCV-STR21700002113" at bounding box center [198, 203] width 49 height 16
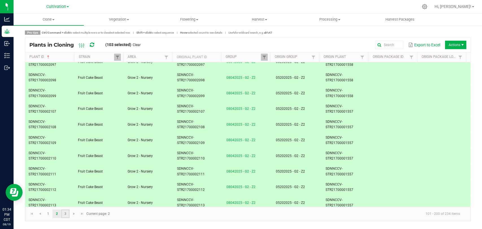
click at [63, 213] on link "3" at bounding box center [65, 213] width 8 height 8
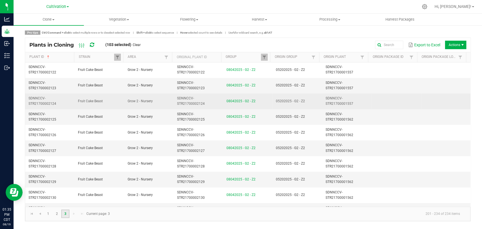
scroll to position [125, 0]
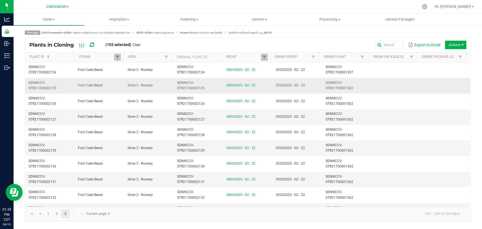
click at [180, 86] on span "SDNNCCV-STR21700002125" at bounding box center [191, 85] width 28 height 9
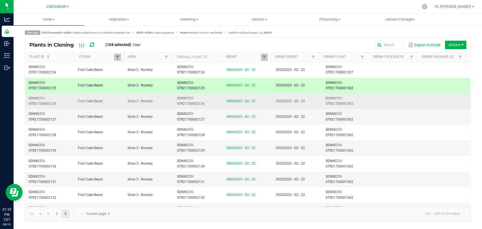
click at [183, 99] on span "SDNNCCV-STR21700002126" at bounding box center [191, 100] width 28 height 9
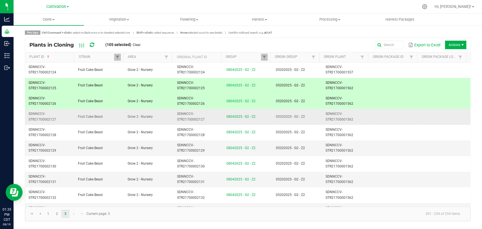
click at [179, 109] on td "SDNNCCV-STR21700002127" at bounding box center [198, 117] width 49 height 16
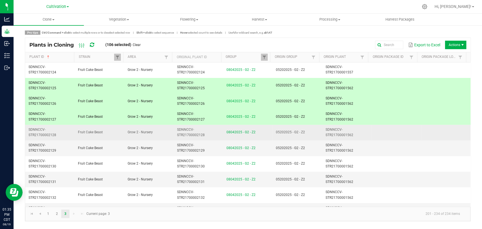
click at [175, 133] on td "SDNNCCV-STR21700002128" at bounding box center [198, 133] width 49 height 16
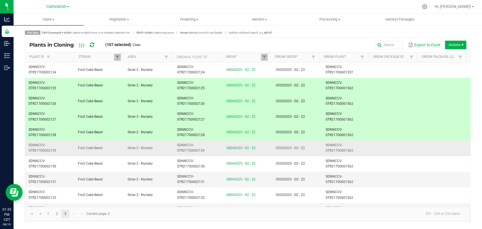
click at [177, 148] on span "SDNNCCV-STR21700002129" at bounding box center [191, 147] width 28 height 9
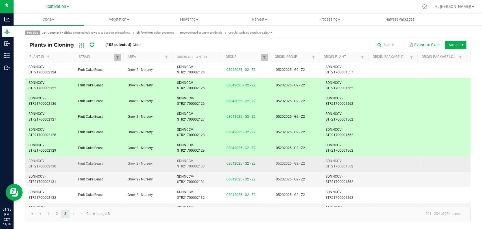
click at [174, 170] on td "SDNNCCV-STR21700002130" at bounding box center [198, 164] width 49 height 16
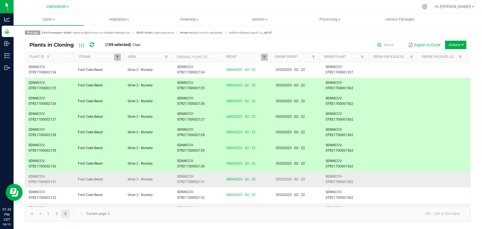
click at [171, 179] on td "Grow 2 - Nursery" at bounding box center [148, 180] width 49 height 16
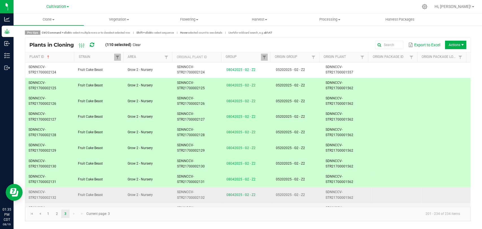
click at [170, 190] on td "Grow 2 - Nursery" at bounding box center [148, 195] width 49 height 16
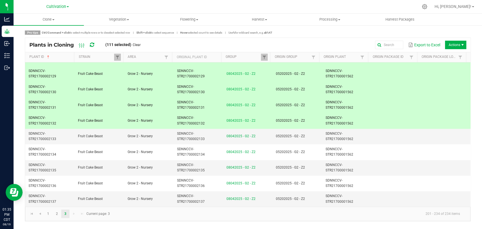
scroll to position [200, 0]
click at [172, 134] on td "Grow 2 - Nursery" at bounding box center [148, 136] width 49 height 16
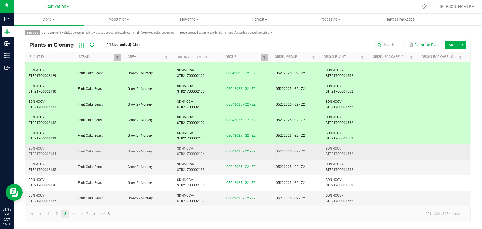
click at [172, 146] on td "Grow 2 - Nursery" at bounding box center [148, 152] width 49 height 16
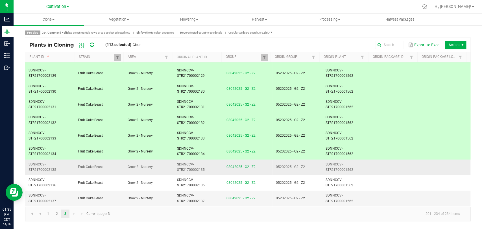
click at [172, 162] on td "Grow 2 - Nursery" at bounding box center [148, 167] width 49 height 16
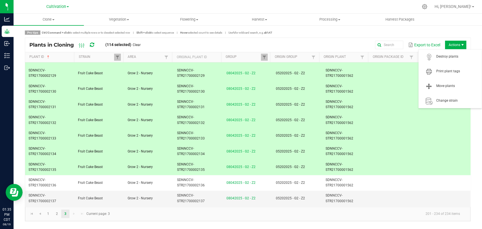
click at [452, 46] on span "Actions" at bounding box center [455, 45] width 21 height 8
click at [451, 56] on span "Destroy plants" at bounding box center [457, 56] width 42 height 5
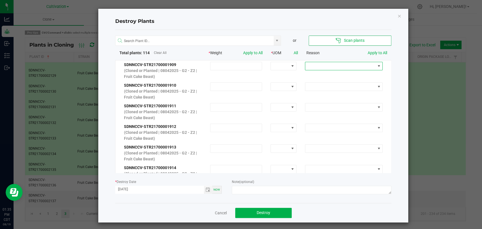
click at [356, 67] on span at bounding box center [340, 66] width 70 height 8
click at [333, 106] on li "No Roots" at bounding box center [338, 105] width 76 height 10
click at [375, 54] on link "Apply to All" at bounding box center [377, 53] width 19 height 5
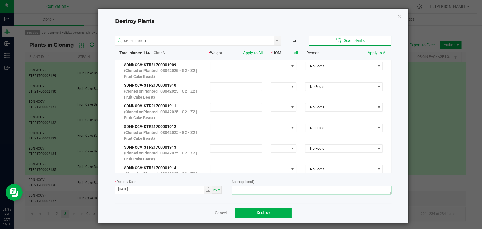
click at [253, 187] on textarea at bounding box center [311, 190] width 159 height 8
type textarea "Not rooted - Keith C."
click at [263, 212] on span "Destroy" at bounding box center [264, 212] width 14 height 5
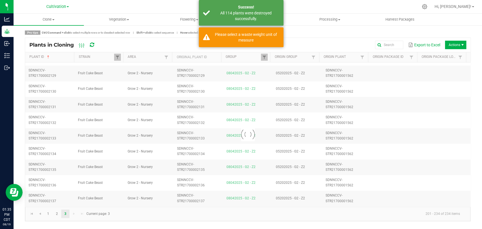
scroll to position [0, 0]
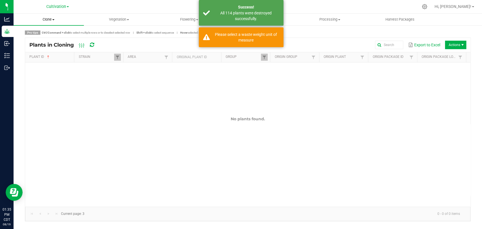
click at [54, 20] on span "Clone" at bounding box center [49, 19] width 70 height 5
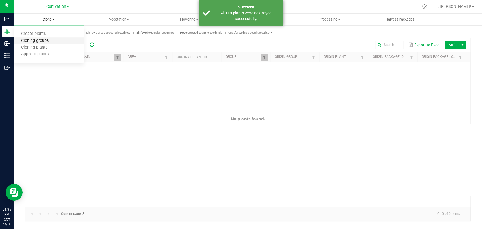
click at [48, 39] on span "Cloning groups" at bounding box center [35, 40] width 43 height 5
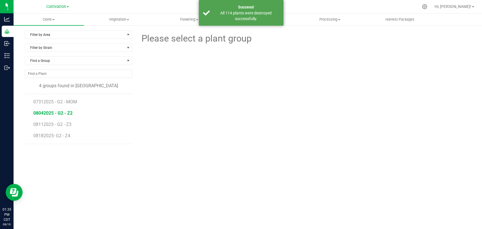
click at [56, 111] on span "08042025 - G2 - Z2" at bounding box center [52, 112] width 39 height 5
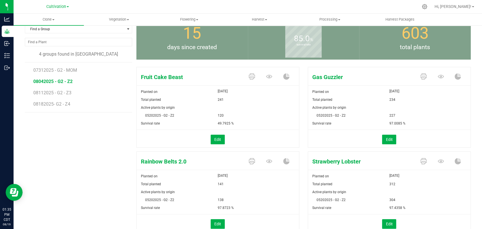
scroll to position [54, 0]
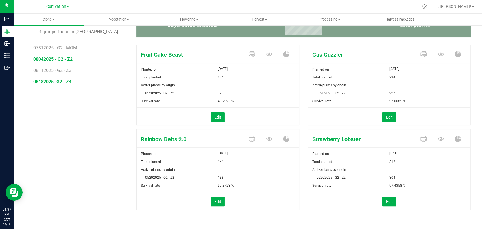
click at [45, 82] on span "08182025- G2 - Z4" at bounding box center [52, 81] width 38 height 5
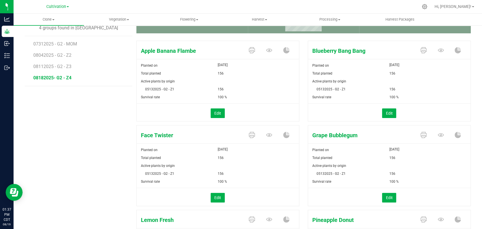
scroll to position [44, 0]
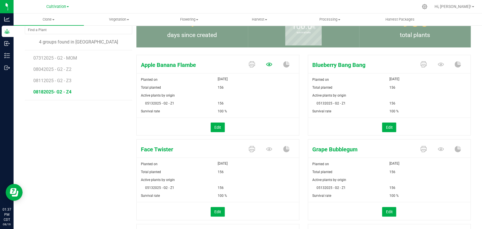
click at [266, 64] on icon at bounding box center [269, 65] width 6 height 4
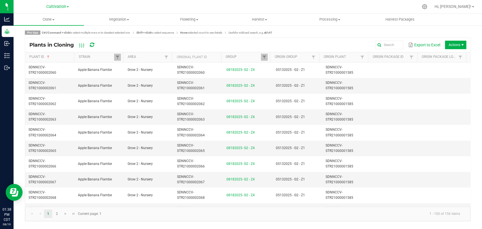
click at [456, 47] on span "Actions" at bounding box center [455, 45] width 21 height 8
click at [452, 54] on span "Destroy plants" at bounding box center [457, 56] width 42 height 5
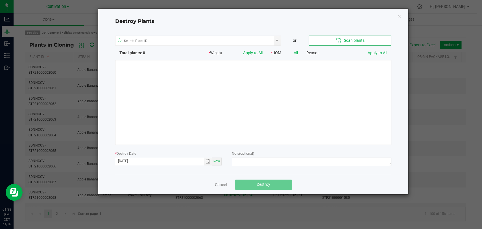
click at [284, 84] on div at bounding box center [253, 102] width 276 height 85
click at [220, 182] on link "Cancel" at bounding box center [221, 185] width 12 height 6
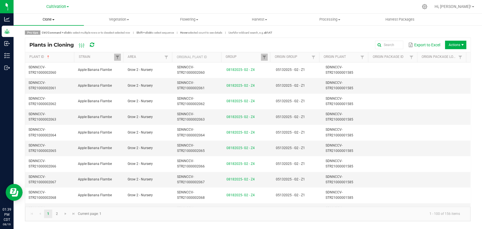
click at [49, 19] on span "Clone" at bounding box center [49, 19] width 70 height 5
click at [50, 41] on span "Cloning groups" at bounding box center [35, 40] width 43 height 5
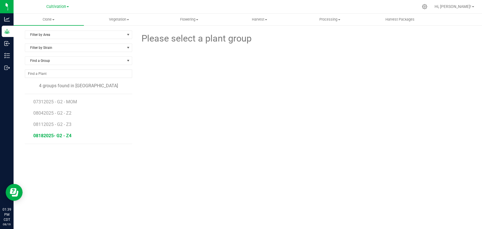
click at [56, 134] on span "08182025- G2 - Z4" at bounding box center [52, 135] width 38 height 5
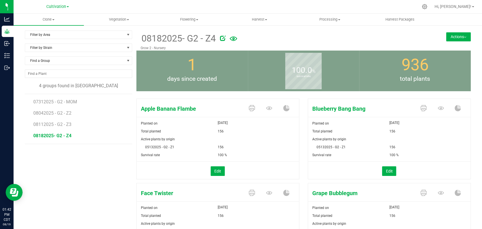
click at [454, 37] on button "Actions" at bounding box center [458, 36] width 25 height 9
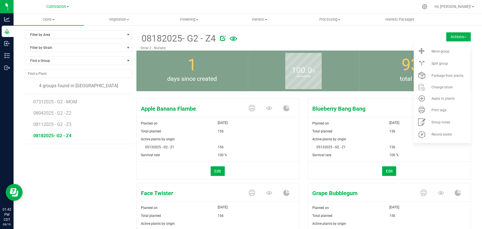
click at [352, 32] on div at bounding box center [317, 37] width 195 height 11
click at [278, 29] on div "Filter by Area Filter by Area All Clone Audit Grow 2 - Nursery Filter by Strain…" at bounding box center [248, 196] width 468 height 343
click at [266, 109] on icon at bounding box center [269, 108] width 6 height 6
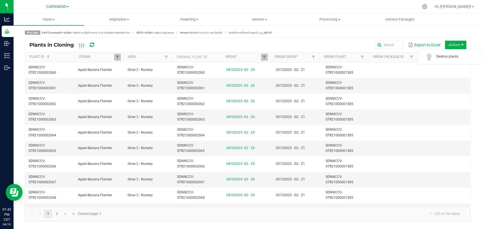
click at [458, 42] on span "Actions" at bounding box center [455, 45] width 21 height 8
click at [451, 58] on span "Destroy plants" at bounding box center [457, 56] width 42 height 5
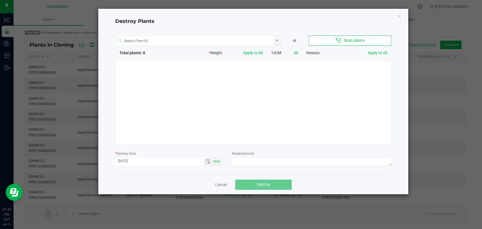
click at [275, 93] on div at bounding box center [253, 102] width 276 height 85
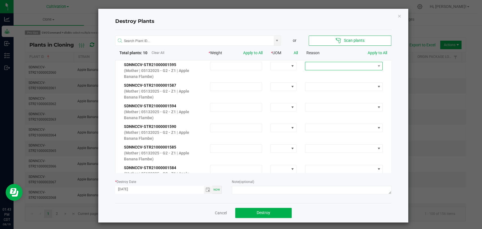
click at [351, 68] on span at bounding box center [340, 66] width 70 height 8
click at [343, 76] on li "Clone to Kill" at bounding box center [338, 76] width 76 height 10
click at [374, 54] on link "Apply to All" at bounding box center [377, 53] width 19 height 5
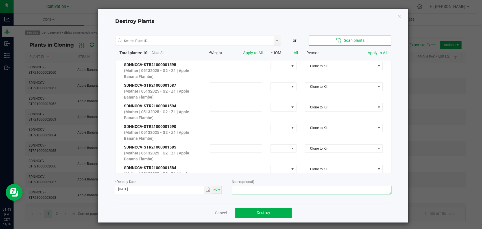
click at [241, 189] on textarea at bounding box center [311, 190] width 159 height 8
click at [206, 188] on span "Toggle calendar" at bounding box center [208, 189] width 5 height 5
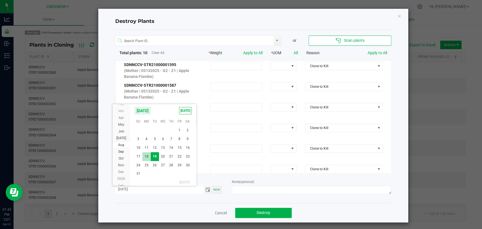
click at [146, 156] on span "18" at bounding box center [146, 156] width 8 height 9
type input "[DATE]"
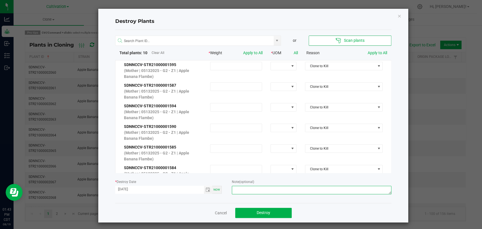
click at [266, 190] on textarea at bounding box center [311, 190] width 159 height 8
type textarea "Clone to kill - [PERSON_NAME]"
click at [271, 211] on button "Destroy" at bounding box center [263, 213] width 56 height 10
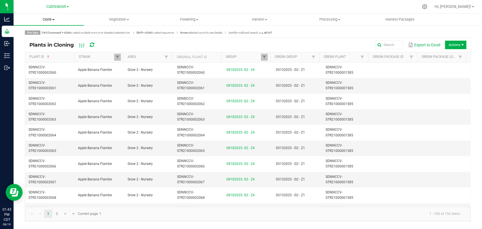
click at [56, 17] on span "Clone" at bounding box center [49, 19] width 70 height 5
click at [43, 42] on span "Cloning groups" at bounding box center [35, 40] width 43 height 5
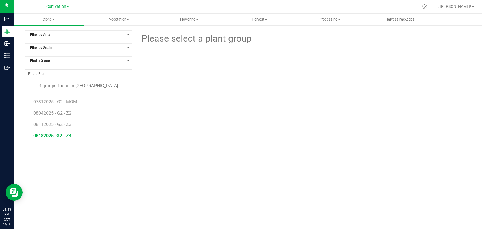
click at [54, 133] on span "08182025- G2 - Z4" at bounding box center [52, 135] width 38 height 5
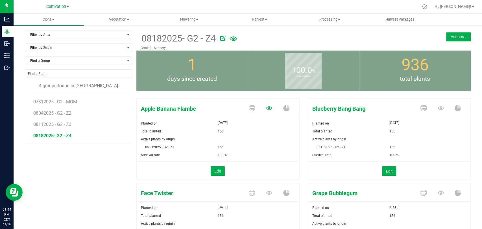
click at [266, 109] on icon at bounding box center [269, 108] width 6 height 4
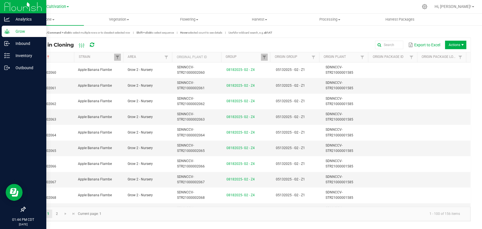
click at [3, 32] on div "Grow" at bounding box center [24, 31] width 45 height 11
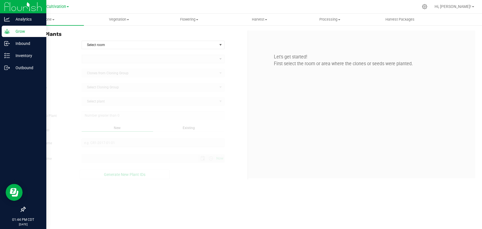
type input "[DATE] 1:44 PM"
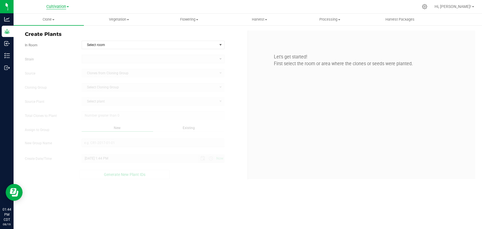
click at [58, 8] on span "Cultivation" at bounding box center [56, 6] width 20 height 5
click at [44, 20] on link "Cultivation" at bounding box center [57, 20] width 82 height 8
click at [58, 21] on span "Clone" at bounding box center [49, 19] width 70 height 5
click at [43, 40] on span "Cloning groups" at bounding box center [35, 40] width 43 height 5
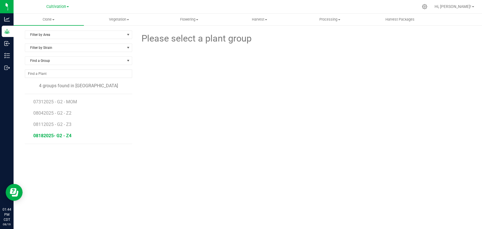
click at [56, 135] on span "08182025- G2 - Z4" at bounding box center [52, 135] width 38 height 5
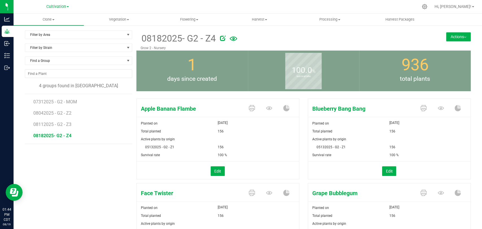
scroll to position [31, 0]
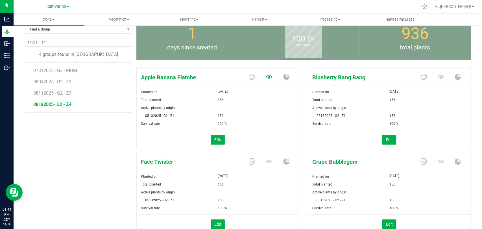
click at [266, 77] on icon at bounding box center [269, 77] width 6 height 4
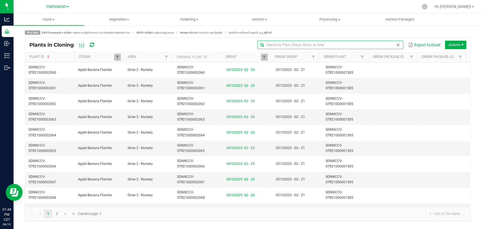
click at [393, 43] on input "text" at bounding box center [329, 45] width 145 height 8
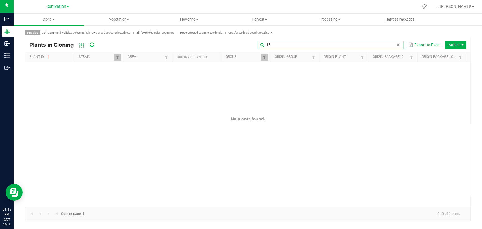
type input "1"
type input "2"
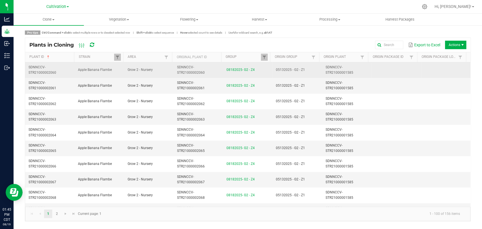
click at [349, 71] on td "SDNNCCV-STR21000001585" at bounding box center [346, 70] width 49 height 16
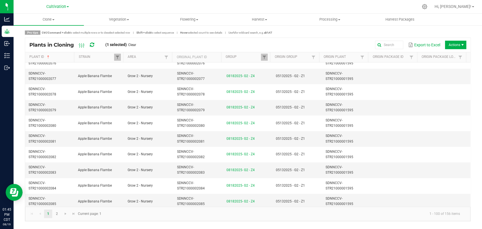
scroll to position [188, 0]
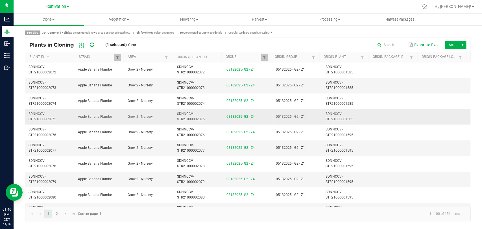
click at [371, 117] on td at bounding box center [395, 117] width 49 height 16
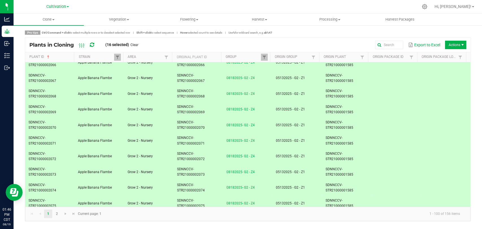
scroll to position [0, 0]
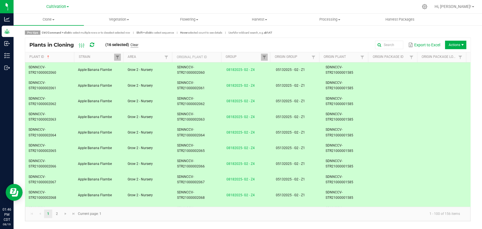
click at [134, 43] on link "Clear" at bounding box center [134, 45] width 8 height 5
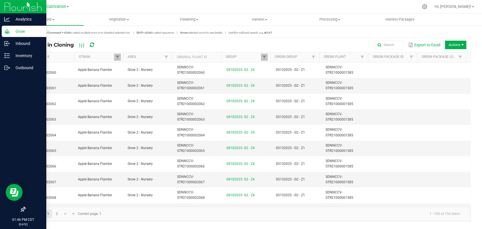
click at [7, 30] on icon at bounding box center [6, 31] width 5 height 5
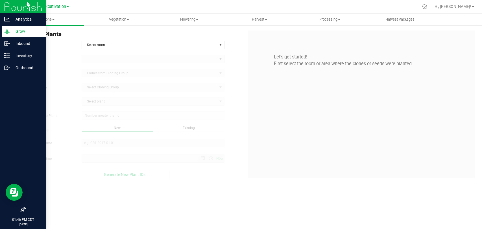
type input "[DATE] 1:46 PM"
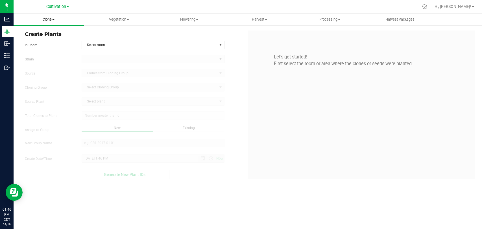
click at [52, 19] on span "Clone" at bounding box center [49, 19] width 70 height 5
click at [44, 42] on span "Cloning groups" at bounding box center [35, 40] width 43 height 5
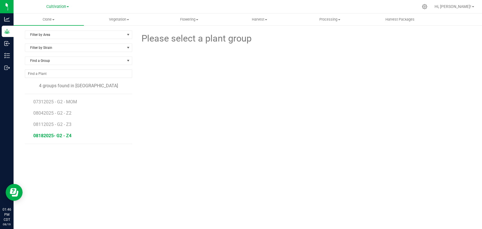
click at [52, 137] on span "08182025- G2 - Z4" at bounding box center [52, 135] width 38 height 5
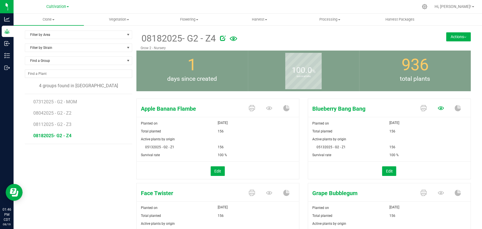
click at [438, 108] on icon at bounding box center [441, 108] width 6 height 6
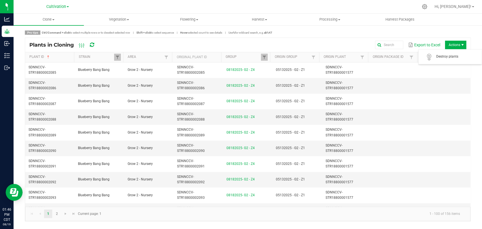
click at [458, 46] on span "Actions" at bounding box center [455, 45] width 21 height 8
click at [452, 57] on span "Destroy plants" at bounding box center [457, 56] width 42 height 5
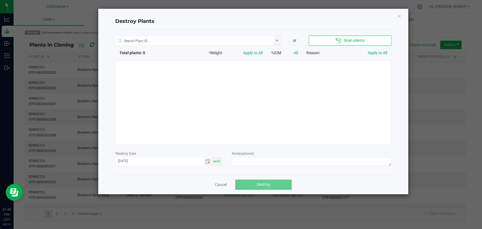
click at [306, 86] on div at bounding box center [253, 102] width 276 height 85
click at [217, 185] on link "Cancel" at bounding box center [221, 185] width 12 height 6
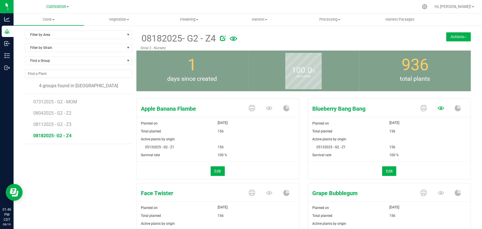
click at [438, 109] on icon at bounding box center [441, 108] width 6 height 6
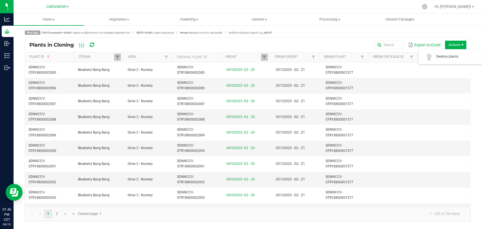
click at [453, 43] on span "Actions" at bounding box center [455, 45] width 21 height 8
click at [454, 55] on span "Destroy plants" at bounding box center [457, 56] width 42 height 5
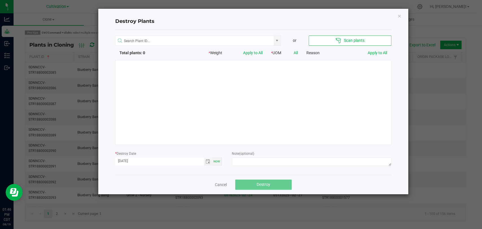
click at [237, 78] on div at bounding box center [253, 102] width 276 height 85
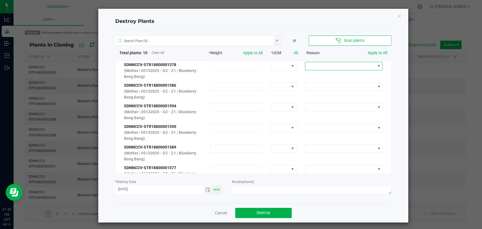
click at [331, 65] on span at bounding box center [340, 66] width 70 height 8
click at [336, 77] on li "Clone to Kill" at bounding box center [338, 76] width 76 height 10
click at [375, 53] on link "Apply to All" at bounding box center [377, 53] width 19 height 5
click at [204, 192] on span "Toggle calendar" at bounding box center [208, 190] width 8 height 8
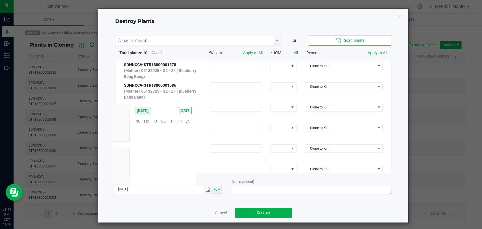
scroll to position [91497, 0]
click at [147, 157] on span "18" at bounding box center [146, 156] width 8 height 9
type input "[DATE]"
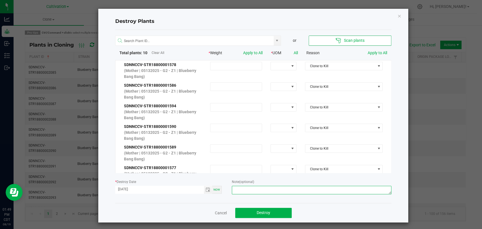
click at [305, 186] on textarea at bounding box center [311, 190] width 159 height 8
type textarea "Clone to kill - [PERSON_NAME]"
click at [273, 209] on button "Destroy" at bounding box center [263, 213] width 56 height 10
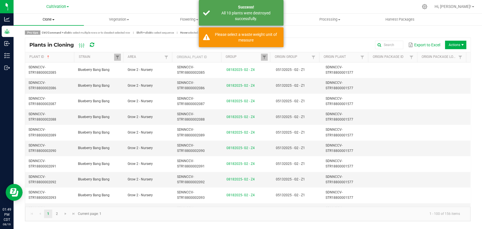
click at [50, 17] on span "Clone" at bounding box center [49, 19] width 70 height 5
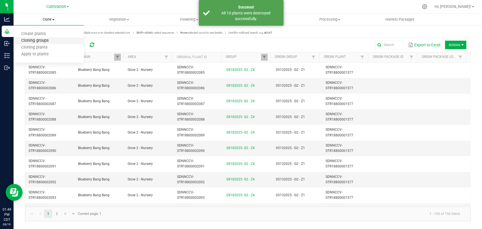
click at [51, 39] on span "Cloning groups" at bounding box center [35, 40] width 43 height 5
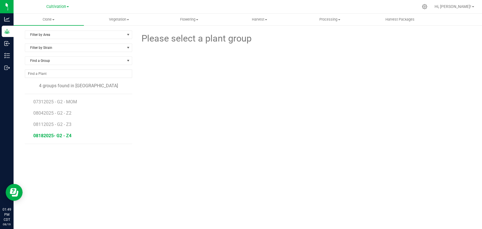
click at [60, 135] on span "08182025- G2 - Z4" at bounding box center [52, 135] width 38 height 5
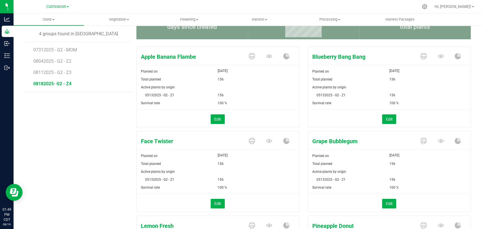
scroll to position [63, 0]
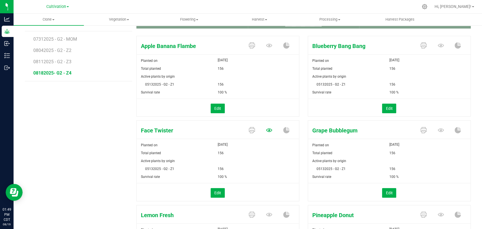
click at [266, 47] on icon at bounding box center [269, 46] width 6 height 4
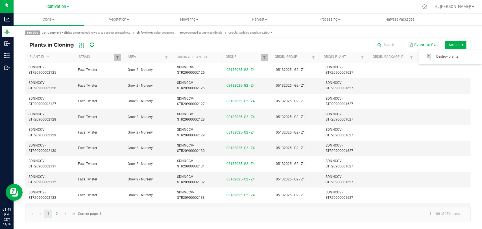
click at [449, 45] on span "Actions" at bounding box center [455, 45] width 21 height 8
click at [445, 56] on span "Destroy plants" at bounding box center [457, 56] width 42 height 5
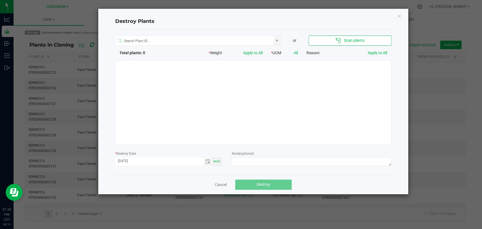
click at [259, 118] on div at bounding box center [253, 102] width 276 height 85
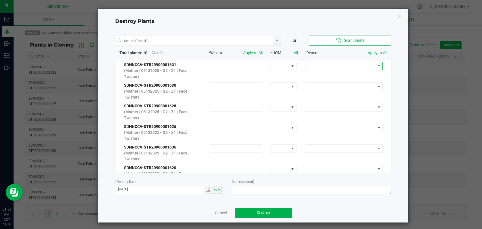
click at [332, 67] on span at bounding box center [340, 66] width 70 height 8
click at [325, 75] on li "Clone to Kill" at bounding box center [338, 76] width 76 height 10
click at [371, 52] on link "Apply to All" at bounding box center [377, 53] width 19 height 5
click at [206, 187] on span "Toggle calendar" at bounding box center [208, 189] width 5 height 5
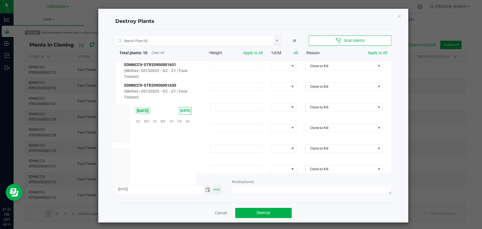
scroll to position [91497, 0]
click at [148, 156] on span "18" at bounding box center [146, 156] width 8 height 9
type input "[DATE]"
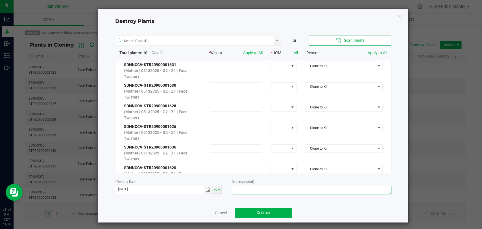
click at [274, 192] on textarea at bounding box center [311, 190] width 159 height 8
type textarea "Clone to kill - [PERSON_NAME]"
click at [265, 209] on button "Destroy" at bounding box center [263, 213] width 56 height 10
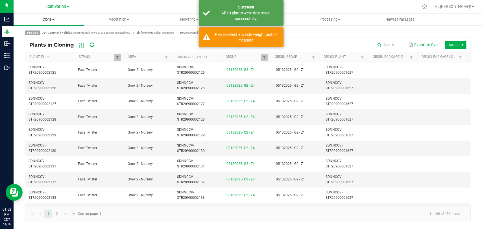
click at [44, 19] on span "Clone" at bounding box center [49, 19] width 70 height 5
click at [49, 41] on span "Cloning groups" at bounding box center [35, 40] width 43 height 5
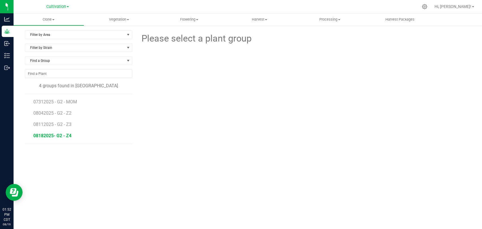
click at [50, 136] on span "08182025- G2 - Z4" at bounding box center [52, 135] width 38 height 5
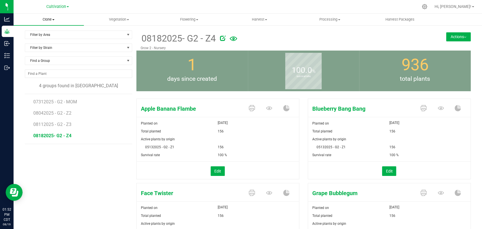
click at [51, 20] on span "Clone" at bounding box center [49, 19] width 70 height 5
click at [52, 20] on span "Clone" at bounding box center [49, 19] width 70 height 5
click at [107, 22] on span "Vegetation" at bounding box center [119, 19] width 70 height 5
click at [50, 18] on span "Clone" at bounding box center [49, 19] width 70 height 5
click at [132, 92] on div "Apple Banana Flambe Planted on [DATE] Total planted 156 Active plants by origin…" at bounding box center [303, 227] width 343 height 272
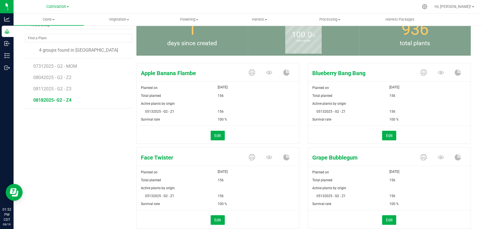
scroll to position [125, 0]
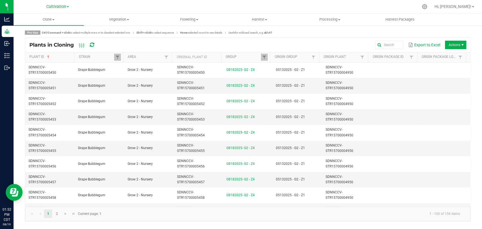
click at [458, 48] on span "Actions" at bounding box center [455, 45] width 21 height 8
click at [454, 56] on span "Destroy plants" at bounding box center [457, 56] width 42 height 5
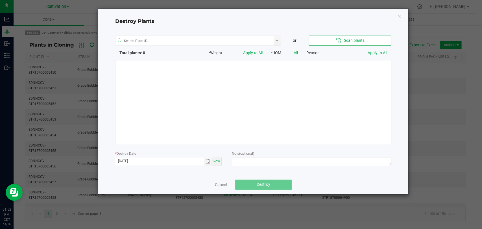
click at [246, 95] on div at bounding box center [253, 102] width 276 height 85
click at [232, 86] on div at bounding box center [253, 102] width 276 height 85
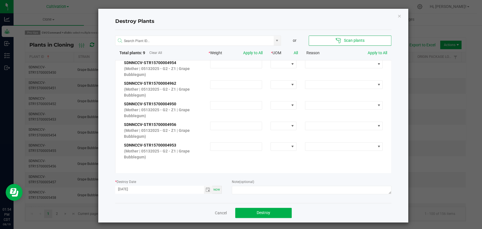
scroll to position [105, 0]
click at [206, 191] on span "Toggle calendar" at bounding box center [208, 189] width 5 height 5
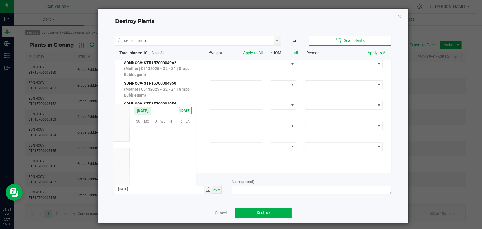
scroll to position [91497, 0]
click at [145, 156] on span "18" at bounding box center [146, 156] width 8 height 9
type input "[DATE]"
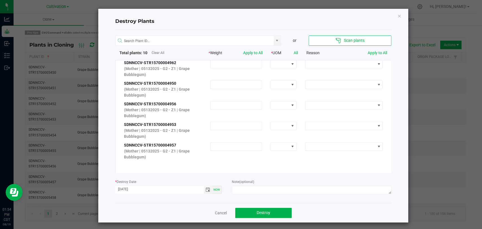
scroll to position [0, 0]
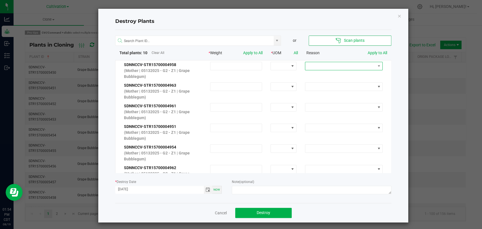
click at [324, 68] on span at bounding box center [340, 66] width 70 height 8
click at [328, 77] on li "Clone to Kill" at bounding box center [338, 76] width 76 height 10
click at [370, 51] on link "Apply to All" at bounding box center [377, 53] width 19 height 5
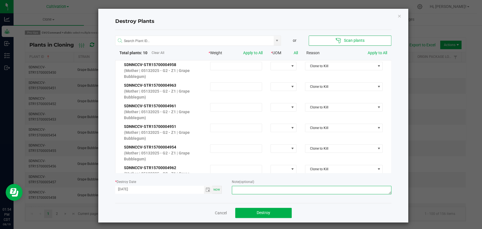
click at [270, 190] on textarea at bounding box center [311, 190] width 159 height 8
type textarea "Clone to kill - [PERSON_NAME]"
click at [270, 211] on button "Destroy" at bounding box center [263, 213] width 56 height 10
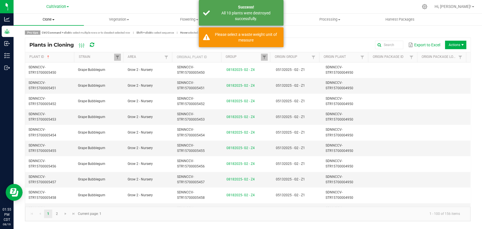
click at [50, 16] on uib-tab-heading "Clone Create plants Cloning groups Cloning plants Apply to plants" at bounding box center [49, 20] width 70 height 12
click at [55, 41] on span "Cloning groups" at bounding box center [35, 40] width 43 height 5
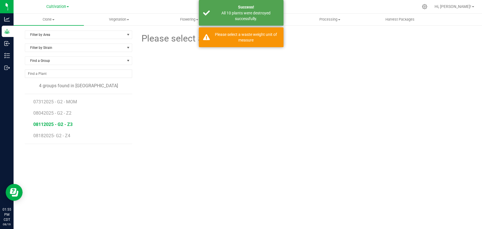
click at [59, 124] on span "08112025 - G2 - Z3" at bounding box center [52, 124] width 39 height 5
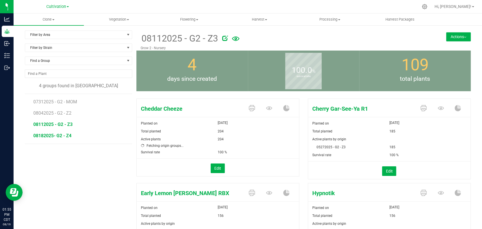
click at [57, 135] on span "08182025- G2 - Z4" at bounding box center [52, 135] width 38 height 5
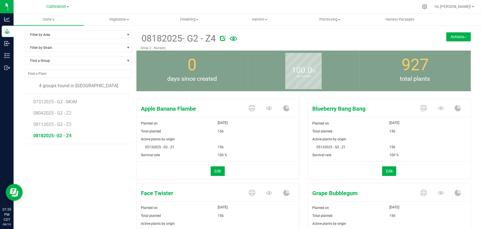
click at [455, 146] on div "156" at bounding box center [429, 147] width 81 height 8
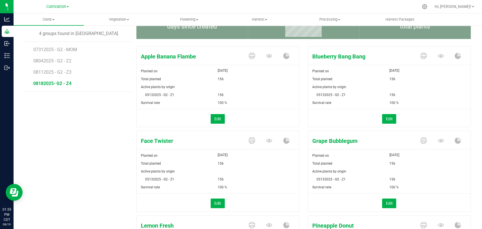
scroll to position [63, 0]
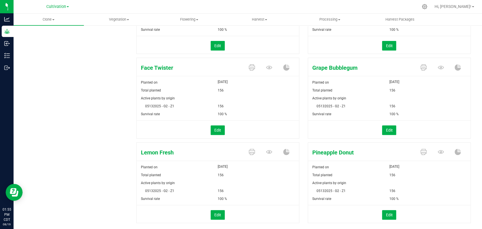
scroll to position [138, 0]
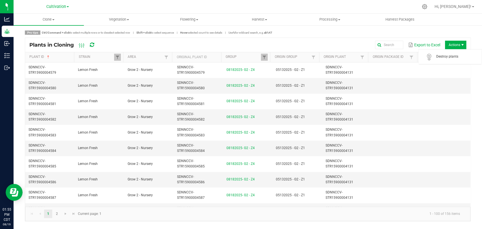
click at [458, 44] on span "Actions" at bounding box center [455, 45] width 21 height 8
click at [455, 52] on span "Destroy plants" at bounding box center [450, 56] width 56 height 11
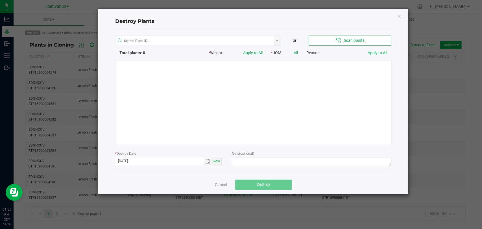
click at [304, 82] on div at bounding box center [253, 102] width 276 height 85
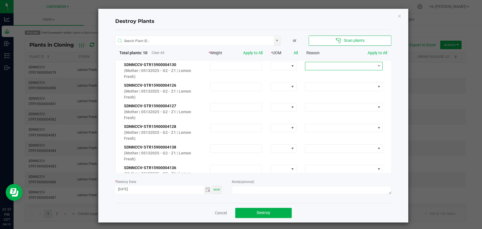
click at [342, 65] on span at bounding box center [340, 66] width 70 height 8
click at [334, 75] on li "Clone to Kill" at bounding box center [338, 76] width 76 height 10
click at [371, 51] on link "Apply to All" at bounding box center [377, 53] width 19 height 5
click at [206, 189] on span "Toggle calendar" at bounding box center [208, 189] width 5 height 5
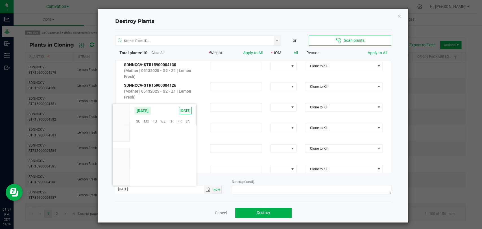
scroll to position [91497, 0]
click at [147, 156] on span "18" at bounding box center [146, 156] width 8 height 9
type input "[DATE]"
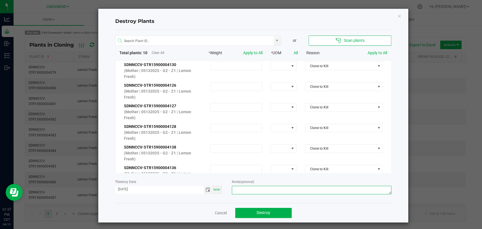
click at [242, 191] on textarea at bounding box center [311, 190] width 159 height 8
type textarea "Clone to kill - [PERSON_NAME]"
click at [276, 209] on button "Destroy" at bounding box center [263, 213] width 56 height 10
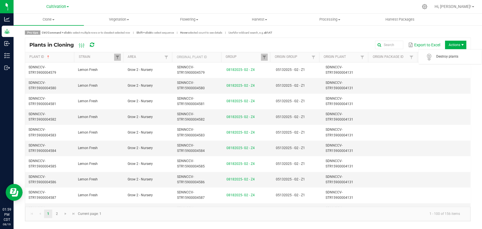
click at [460, 45] on span "Actions" at bounding box center [462, 45] width 5 height 5
click at [455, 54] on span "Destroy plants" at bounding box center [457, 56] width 42 height 5
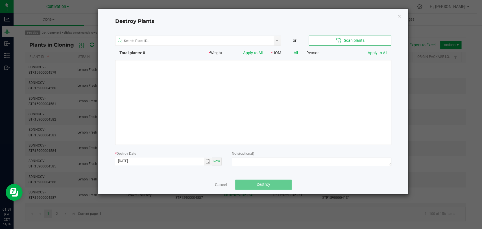
click at [231, 100] on div at bounding box center [253, 102] width 276 height 85
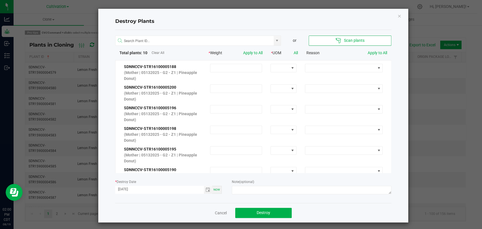
scroll to position [0, 0]
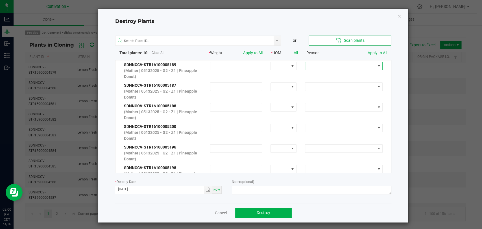
click at [350, 65] on span at bounding box center [340, 66] width 70 height 8
click at [350, 75] on li "Clone to Kill" at bounding box center [338, 76] width 76 height 10
click at [370, 54] on link "Apply to All" at bounding box center [377, 53] width 19 height 5
click at [204, 192] on span "Toggle calendar" at bounding box center [208, 190] width 8 height 8
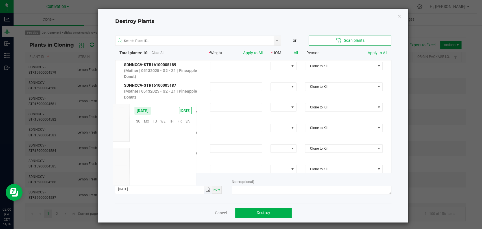
scroll to position [91497, 0]
click at [147, 157] on span "18" at bounding box center [146, 156] width 8 height 9
type input "[DATE]"
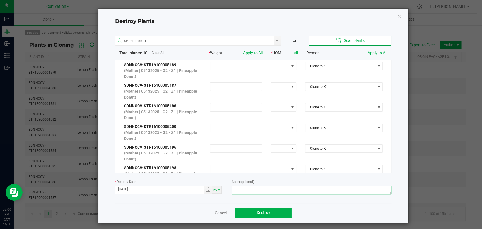
click at [267, 191] on textarea at bounding box center [311, 190] width 159 height 8
type textarea "Clone to kill - [PERSON_NAME]"
click at [265, 211] on span "Destroy" at bounding box center [264, 212] width 14 height 5
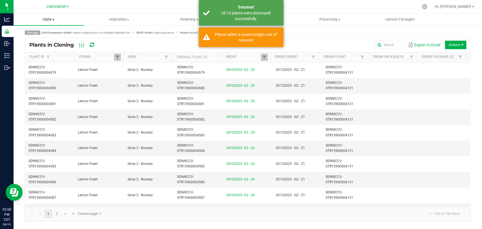
click at [45, 22] on uib-tab-heading "Clone Create plants Cloning groups Cloning plants Apply to plants" at bounding box center [49, 20] width 70 height 12
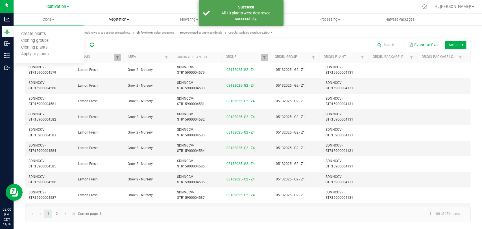
click at [107, 21] on span "Vegetation" at bounding box center [119, 19] width 70 height 5
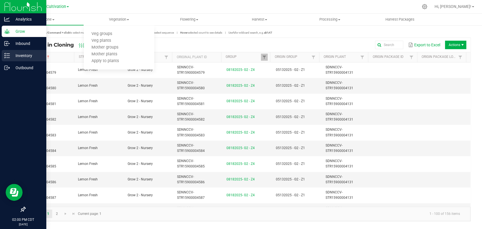
click at [6, 55] on icon at bounding box center [7, 56] width 6 height 6
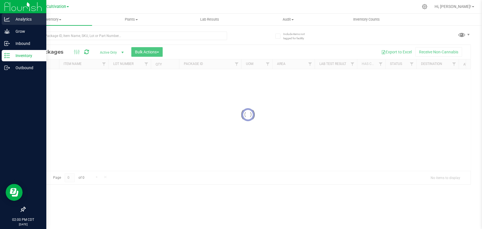
click at [34, 20] on p "Analytics" at bounding box center [27, 19] width 34 height 7
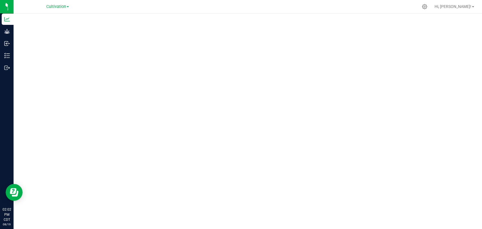
click at [58, 3] on div "Cultivation" at bounding box center [57, 6] width 23 height 7
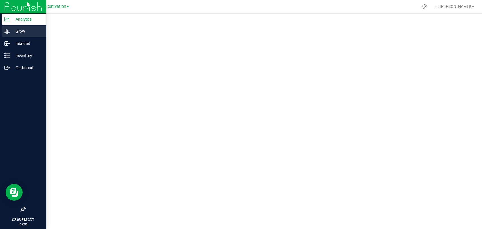
click at [25, 31] on p "Grow" at bounding box center [27, 31] width 34 height 7
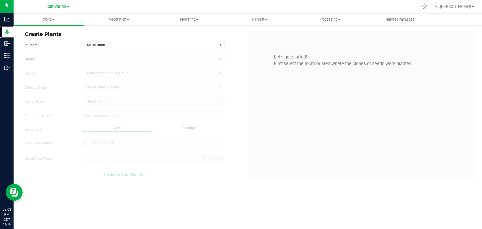
type input "8/19/2025 2:03 PM"
click at [50, 21] on span "Clone" at bounding box center [49, 19] width 70 height 5
click at [52, 41] on span "Cloning groups" at bounding box center [35, 40] width 43 height 5
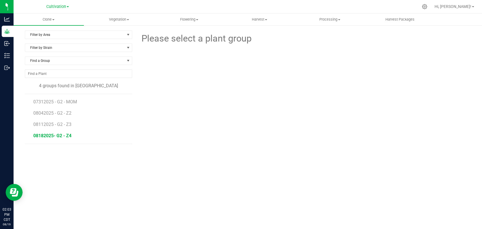
click at [65, 134] on span "08182025- G2 - Z4" at bounding box center [52, 135] width 38 height 5
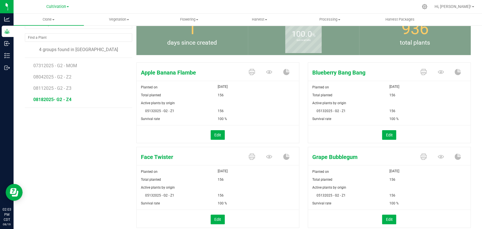
scroll to position [68, 0]
